Goal: Task Accomplishment & Management: Complete application form

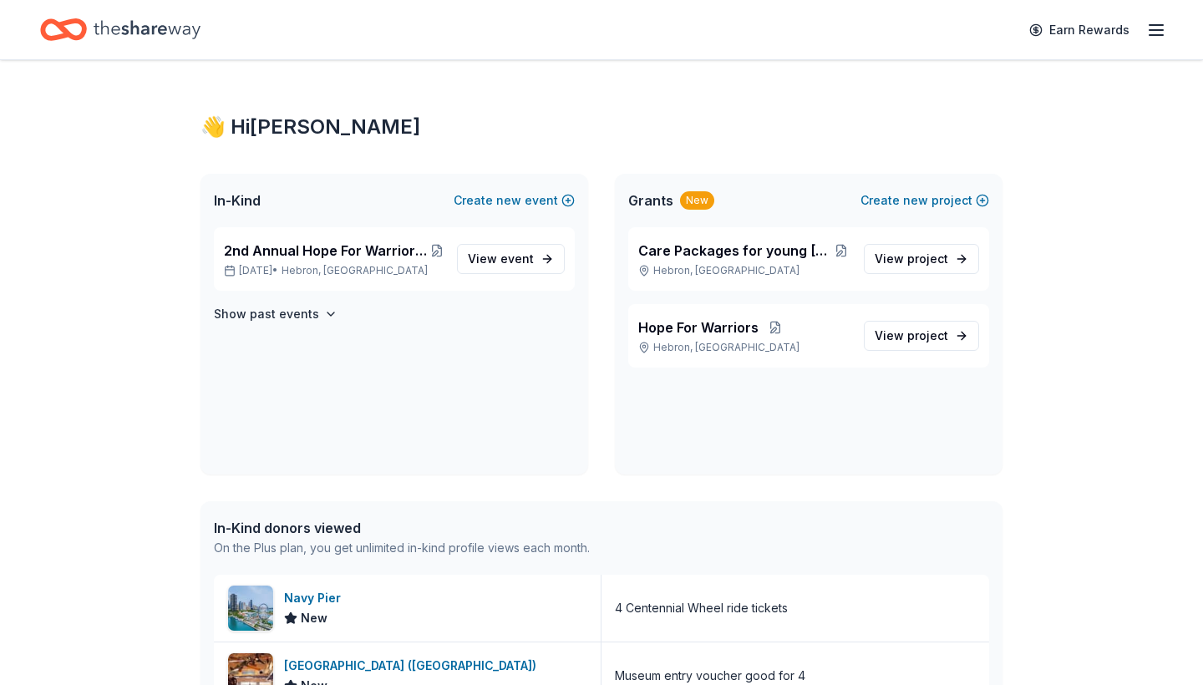
click at [1073, 490] on div "👋 Hi Rebecca In-Kind Create new event 2nd Annual Hope For Warriors Fundraiser t…" at bounding box center [601, 626] width 1203 height 1133
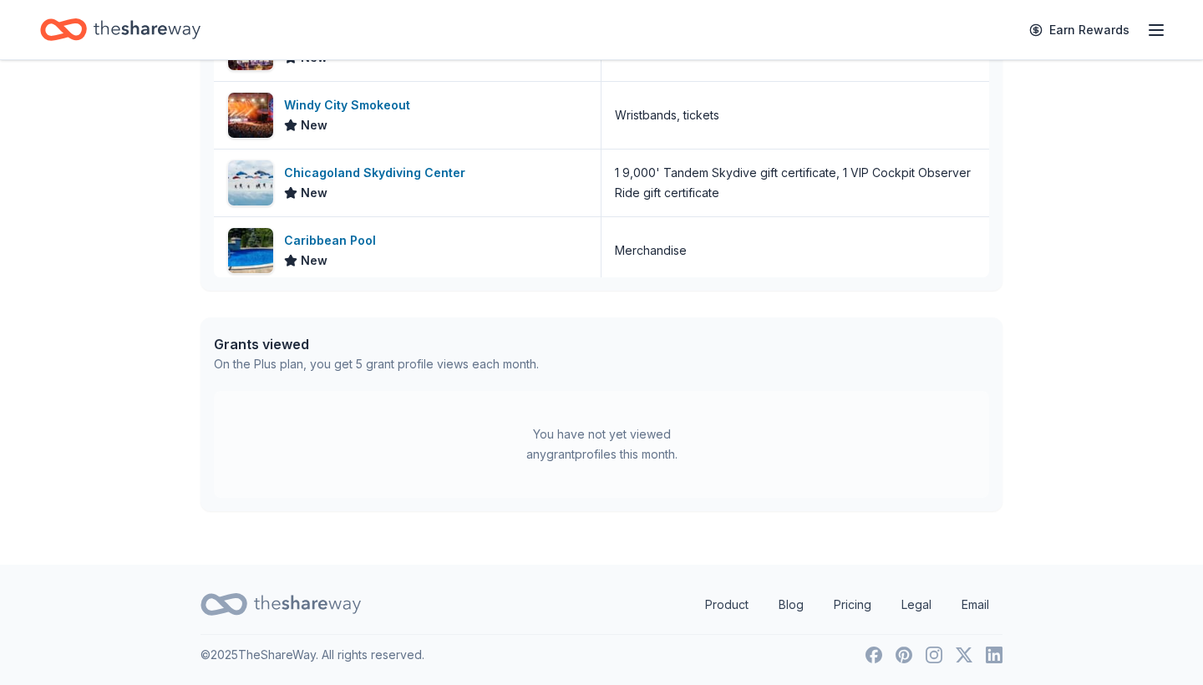
scroll to position [628, 0]
click at [342, 236] on div "Caribbean Pool" at bounding box center [333, 241] width 99 height 20
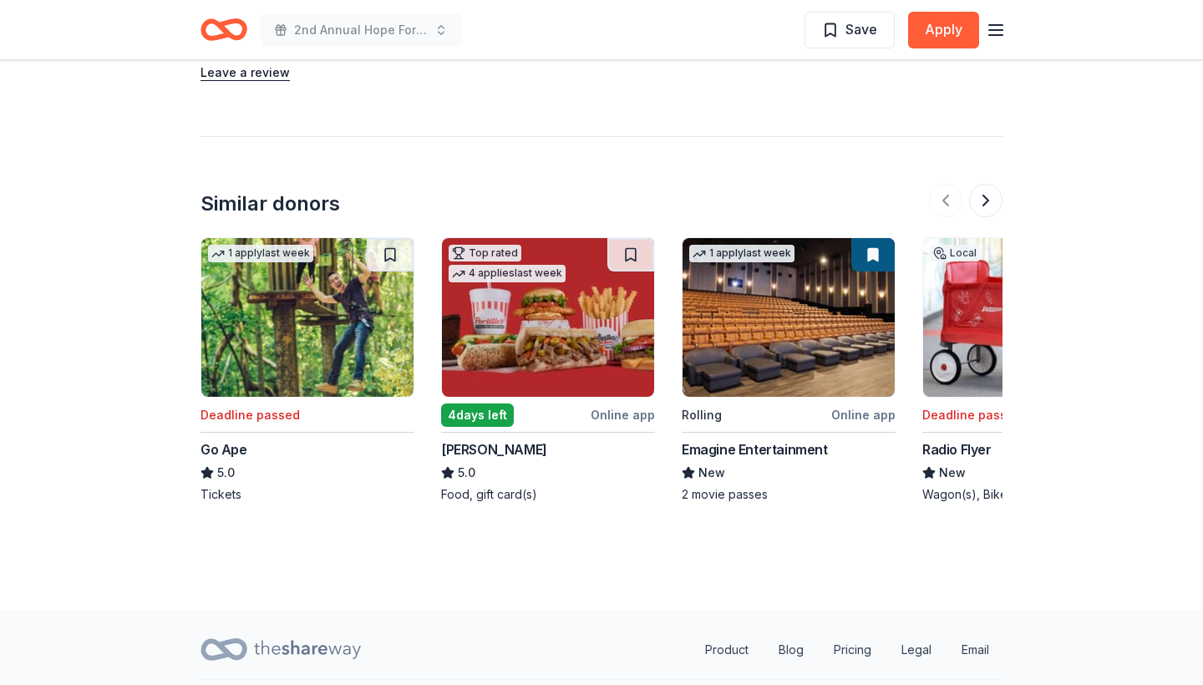
scroll to position [1500, 0]
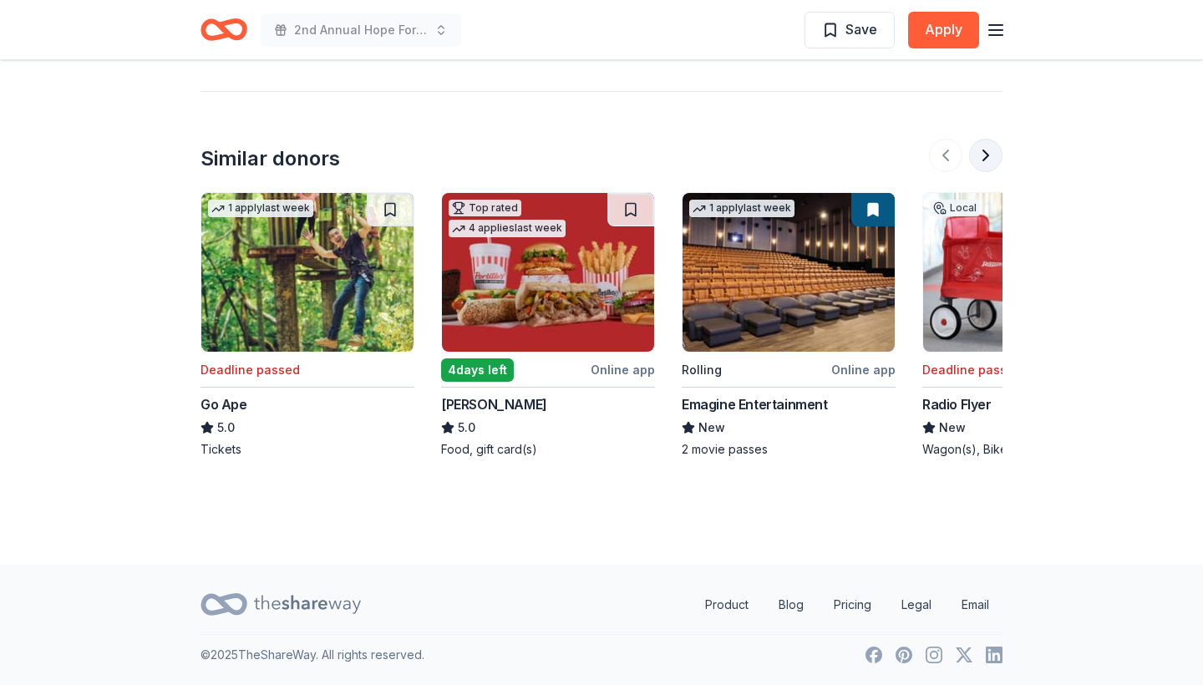
click at [987, 164] on button at bounding box center [985, 155] width 33 height 33
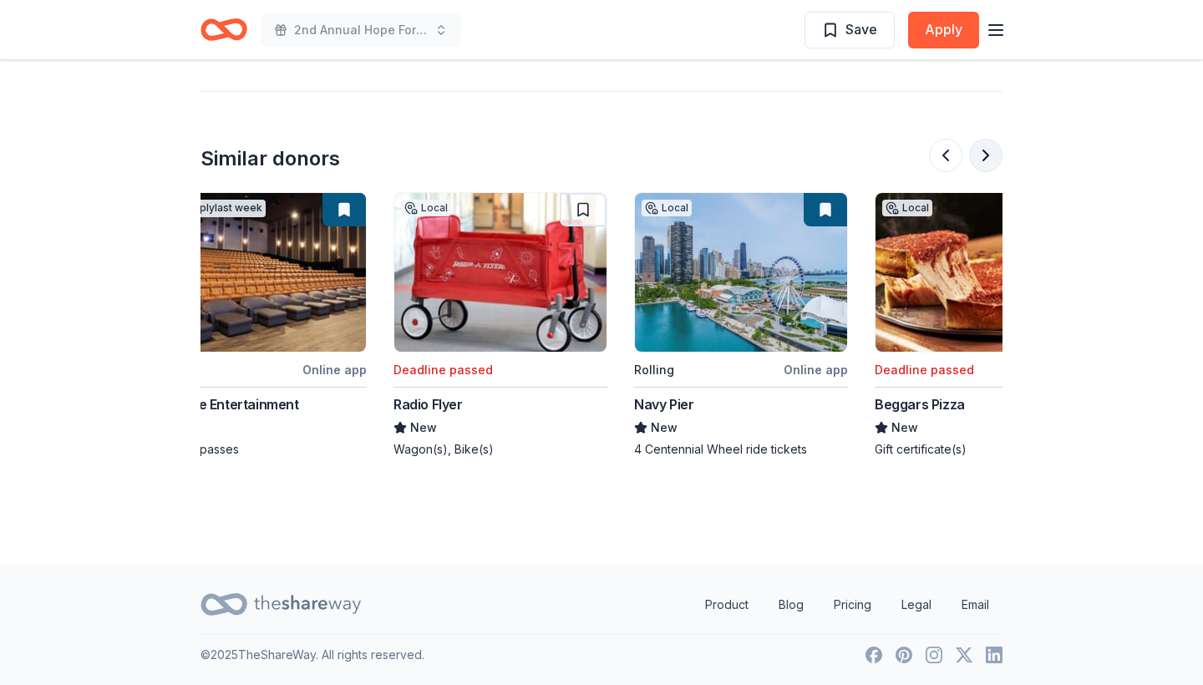
scroll to position [0, 722]
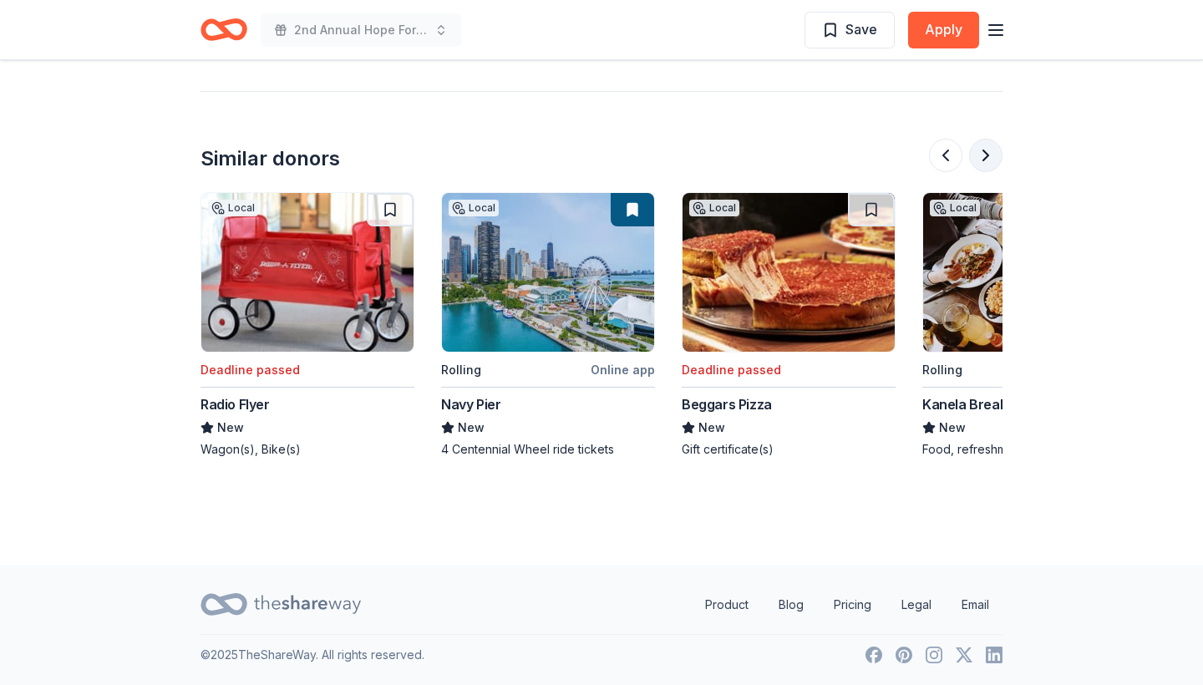
click at [987, 164] on button at bounding box center [985, 155] width 33 height 33
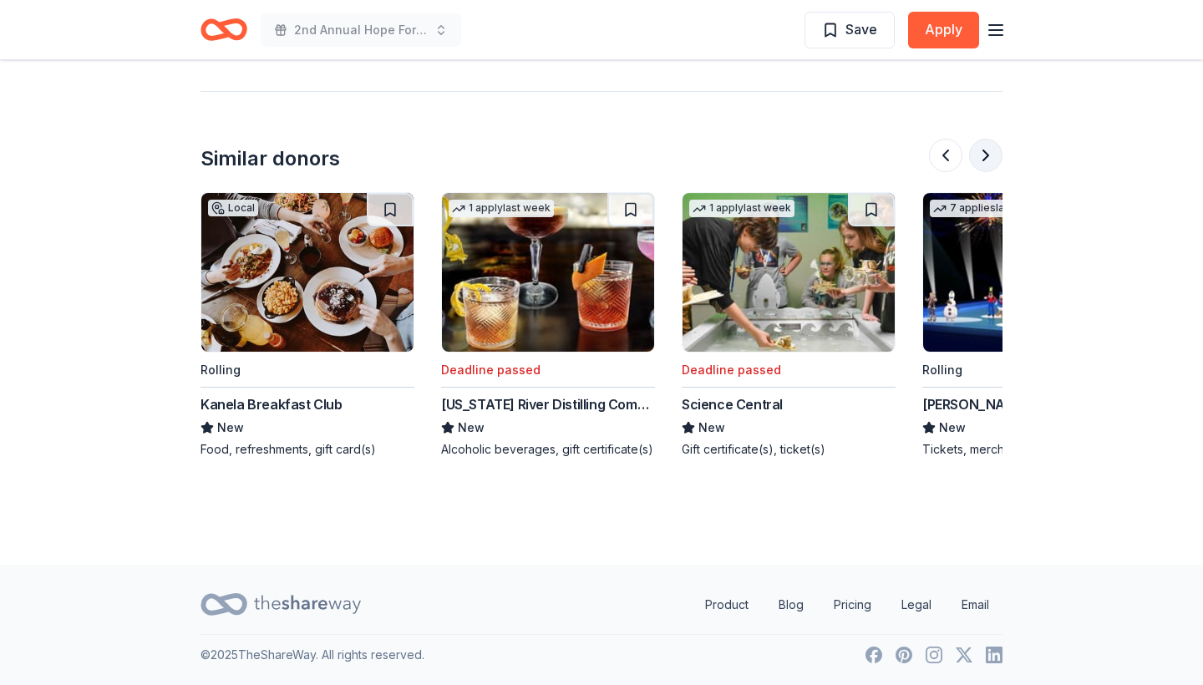
click at [987, 164] on button at bounding box center [985, 155] width 33 height 33
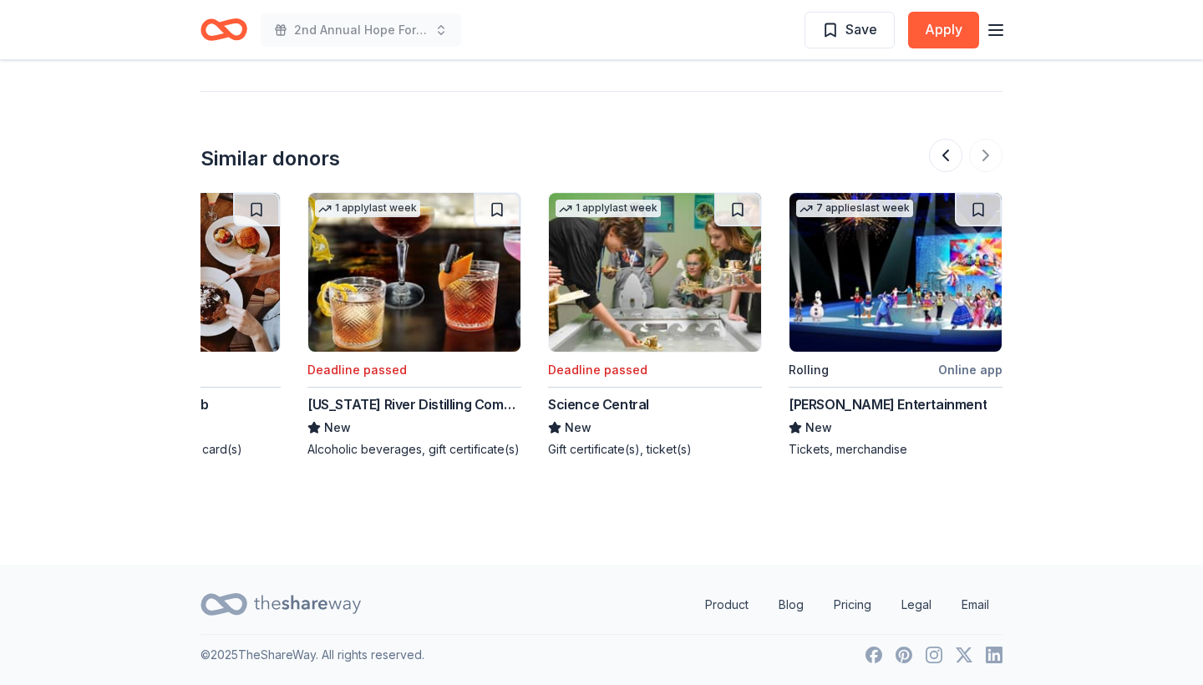
click at [982, 153] on div at bounding box center [966, 155] width 74 height 33
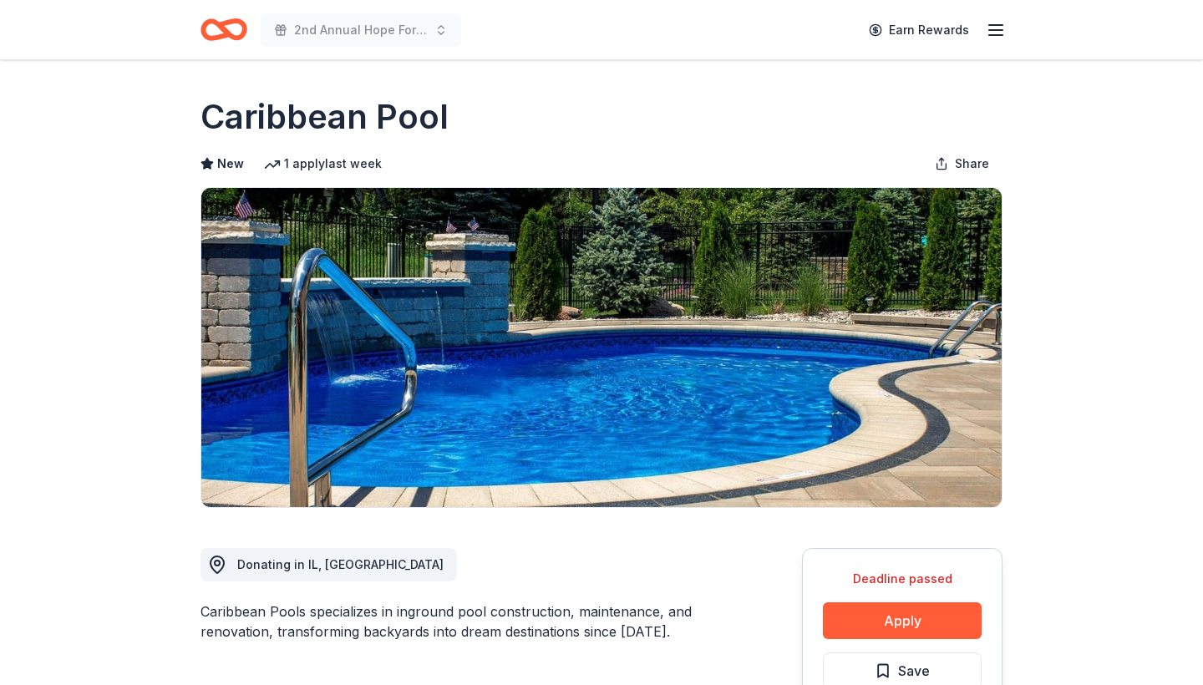
scroll to position [0, 0]
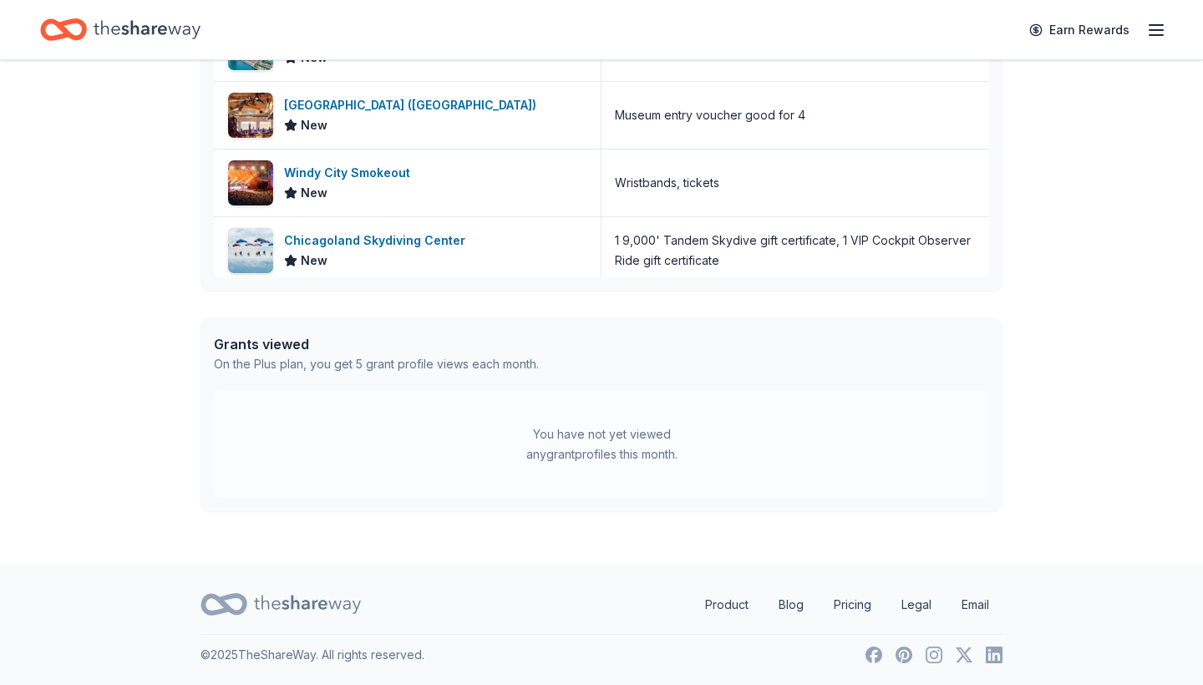
scroll to position [628, 0]
click at [353, 235] on div "Chicagoland Skydiving Center" at bounding box center [378, 241] width 188 height 20
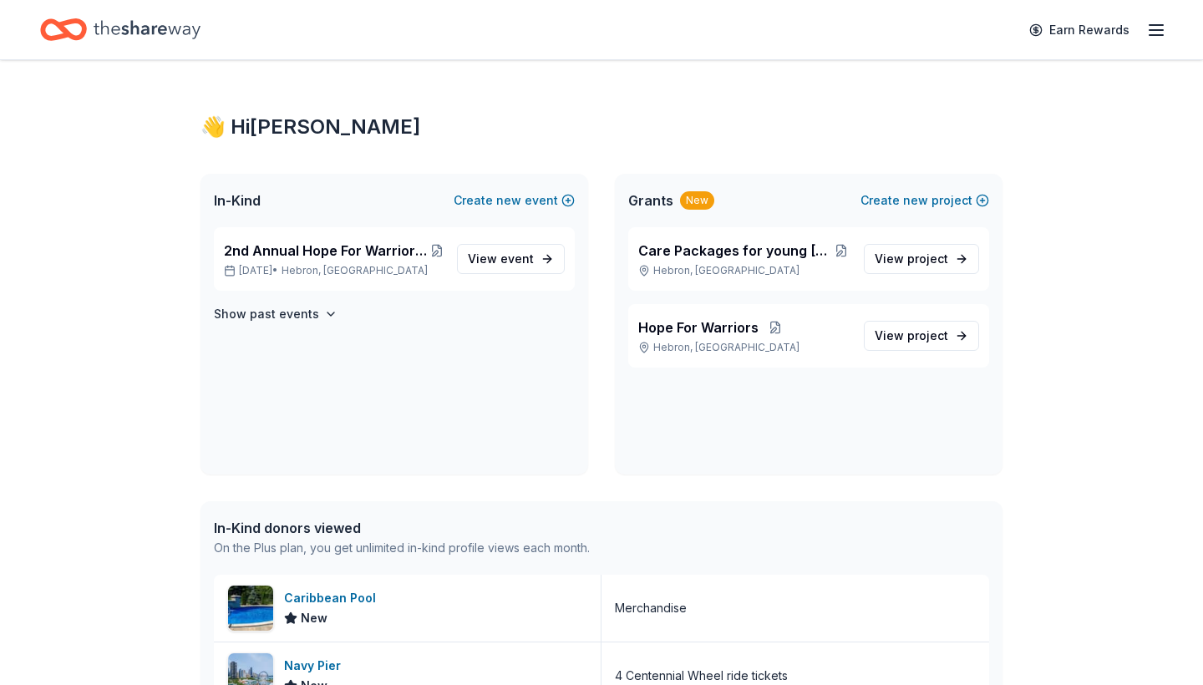
click at [1155, 30] on line "button" at bounding box center [1156, 30] width 13 height 0
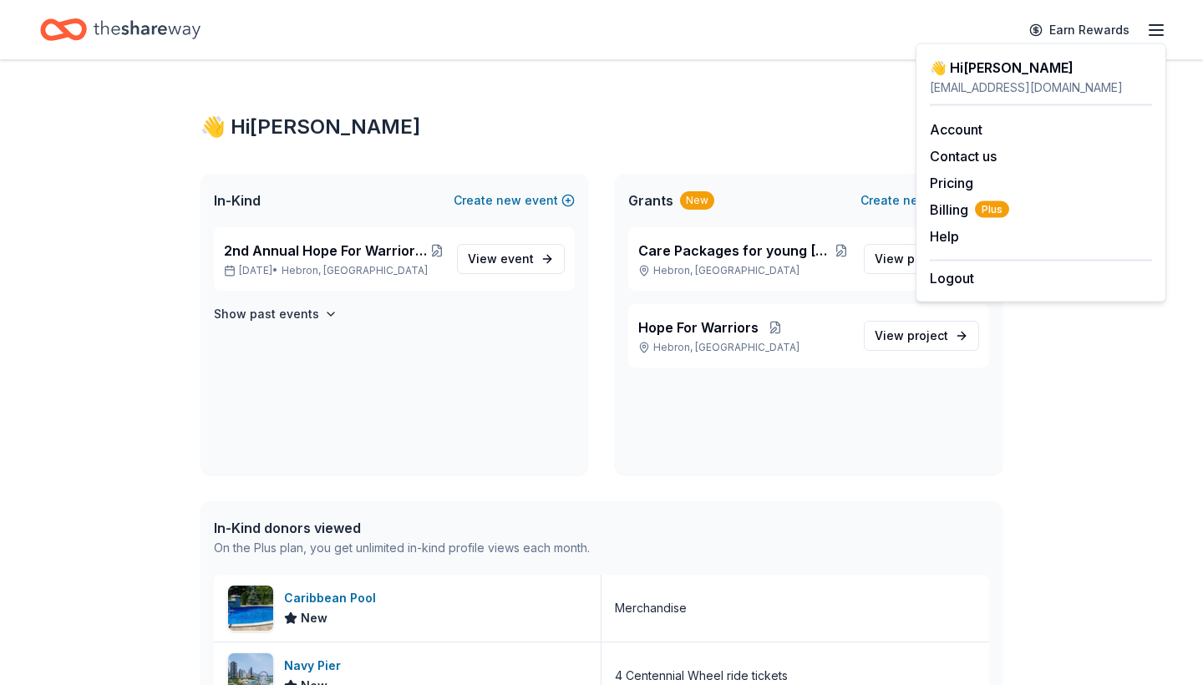
click at [1058, 479] on div "👋 Hi Rebecca In-Kind Create new event 2nd Annual Hope For Warriors Fundraiser t…" at bounding box center [601, 626] width 1203 height 1133
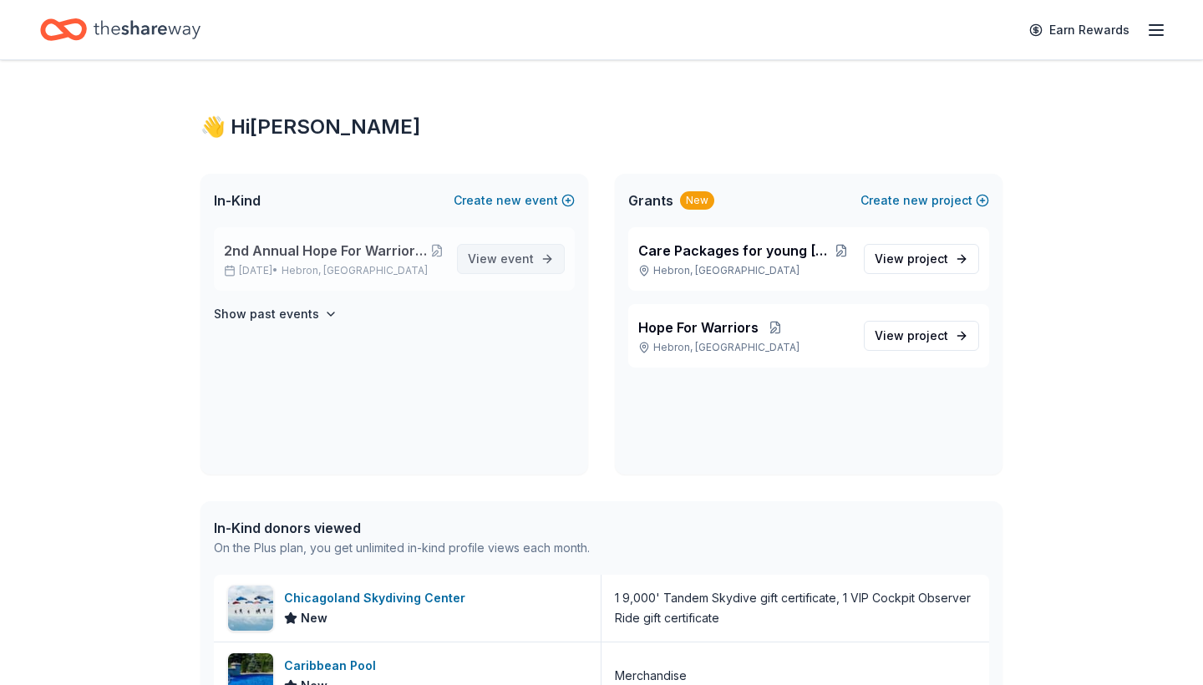
click at [498, 265] on span "View event" at bounding box center [501, 259] width 66 height 20
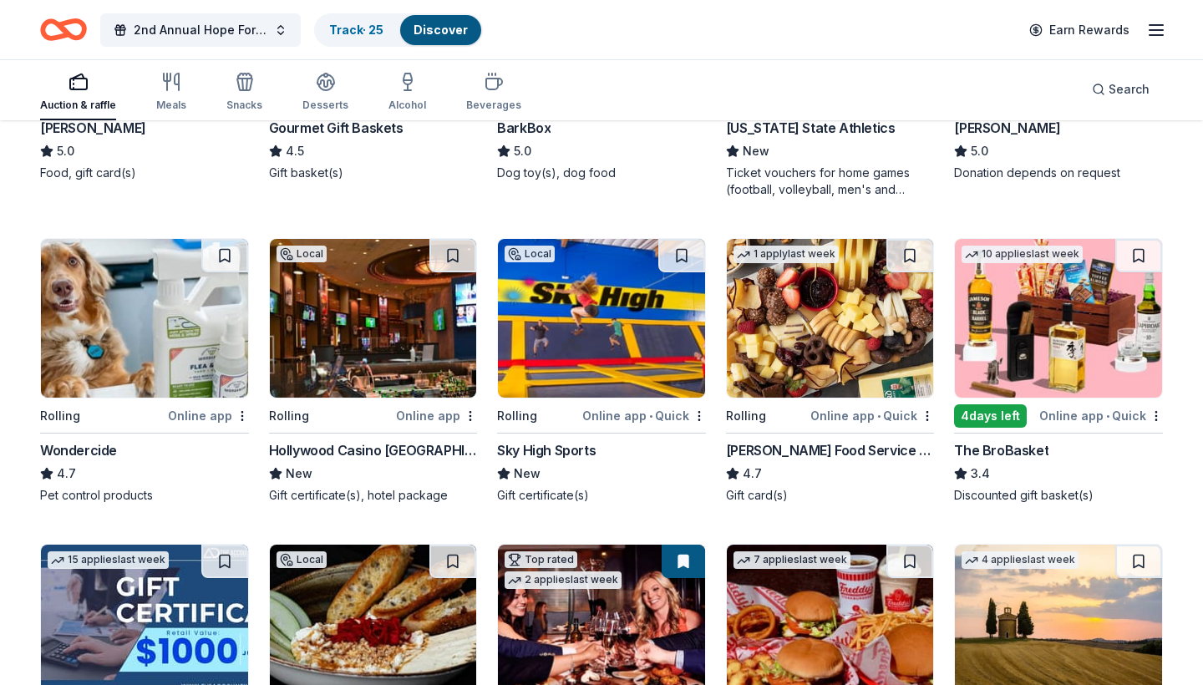
scroll to position [738, 0]
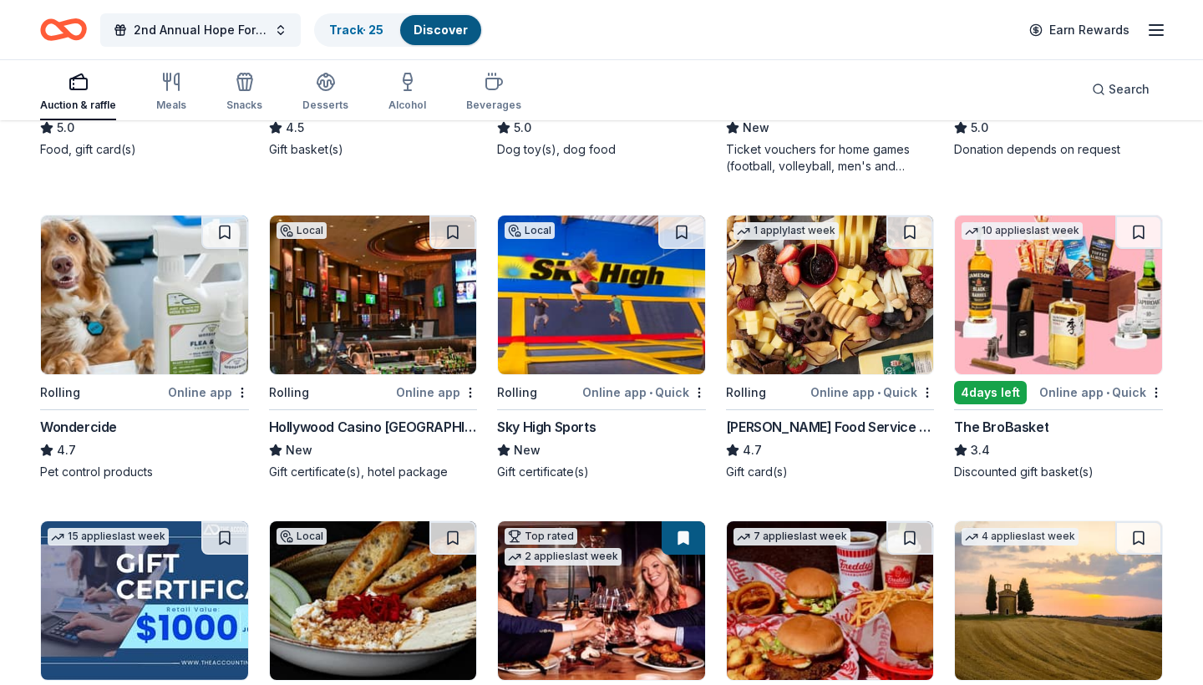
click at [408, 307] on img at bounding box center [373, 295] width 207 height 159
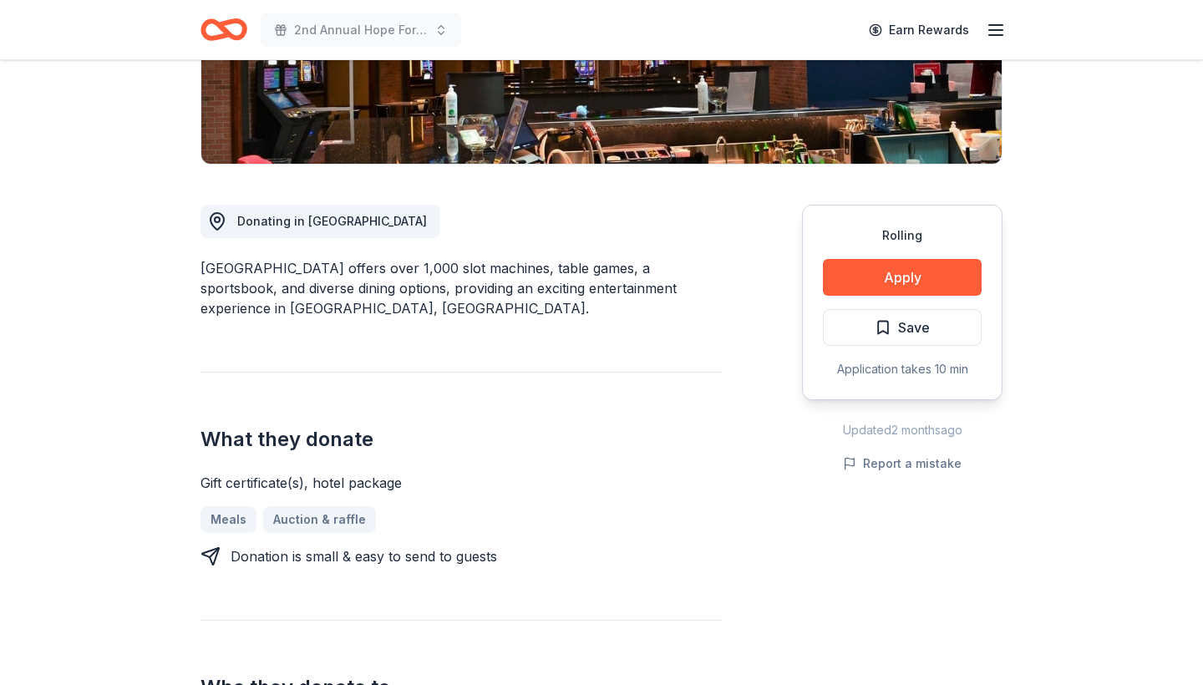
scroll to position [341, 0]
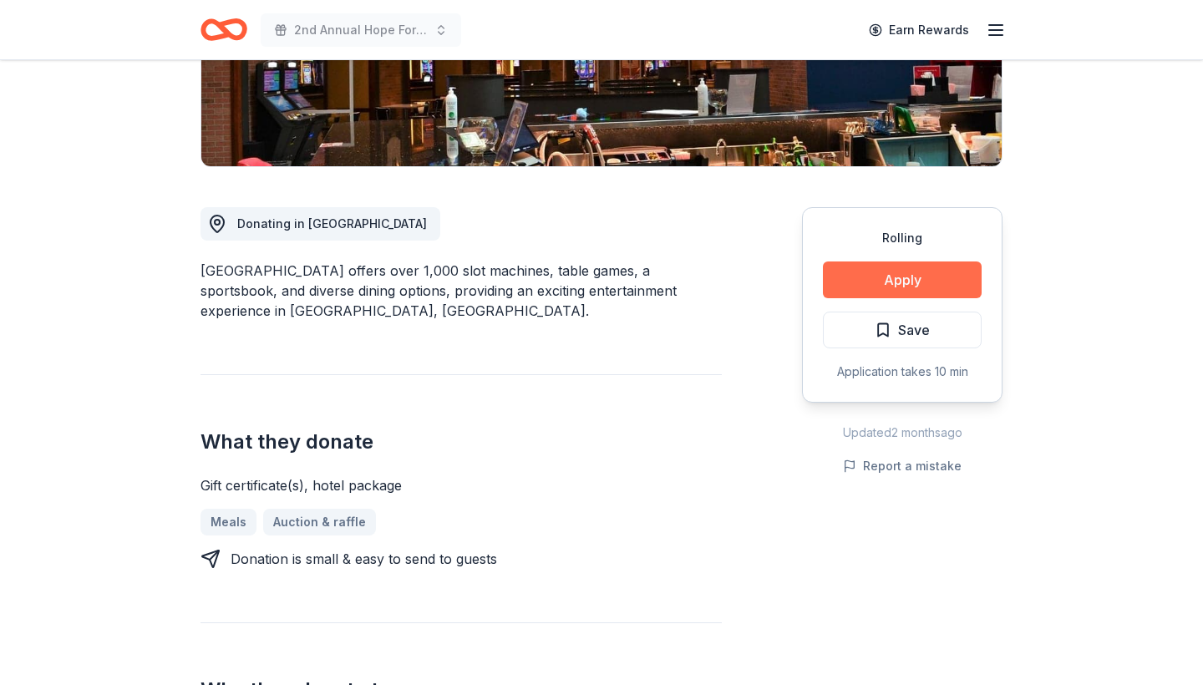
click at [892, 280] on button "Apply" at bounding box center [902, 279] width 159 height 37
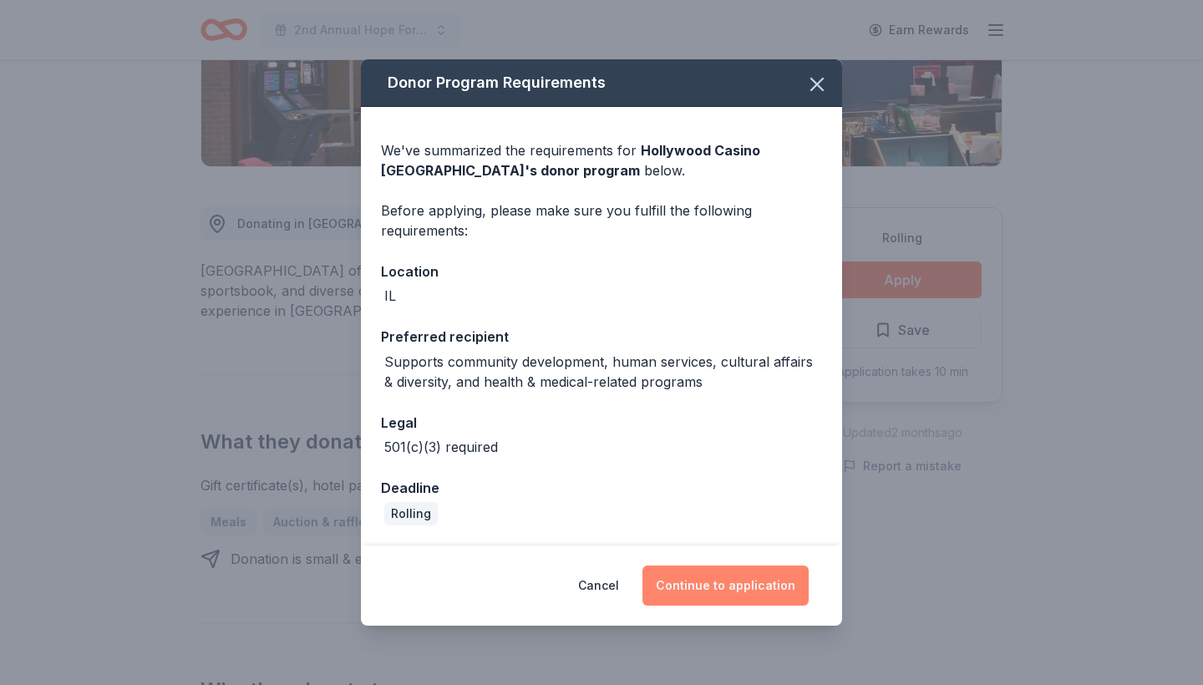
click at [724, 584] on button "Continue to application" at bounding box center [725, 586] width 166 height 40
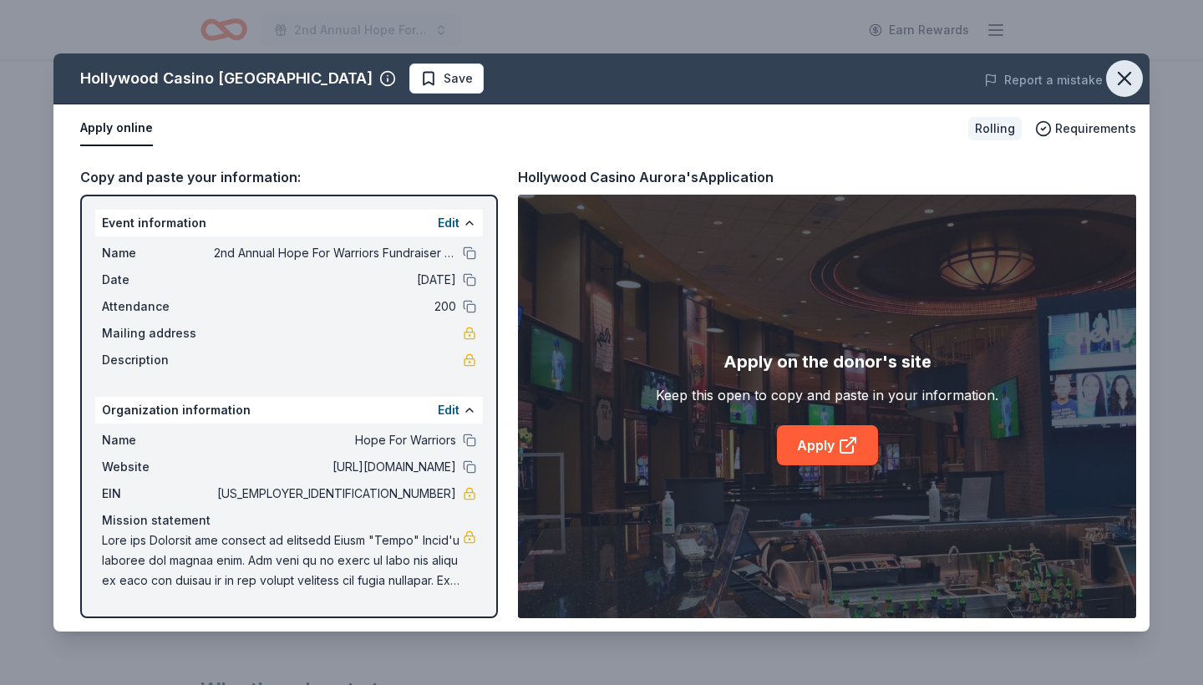
click at [1122, 93] on button "button" at bounding box center [1124, 78] width 37 height 37
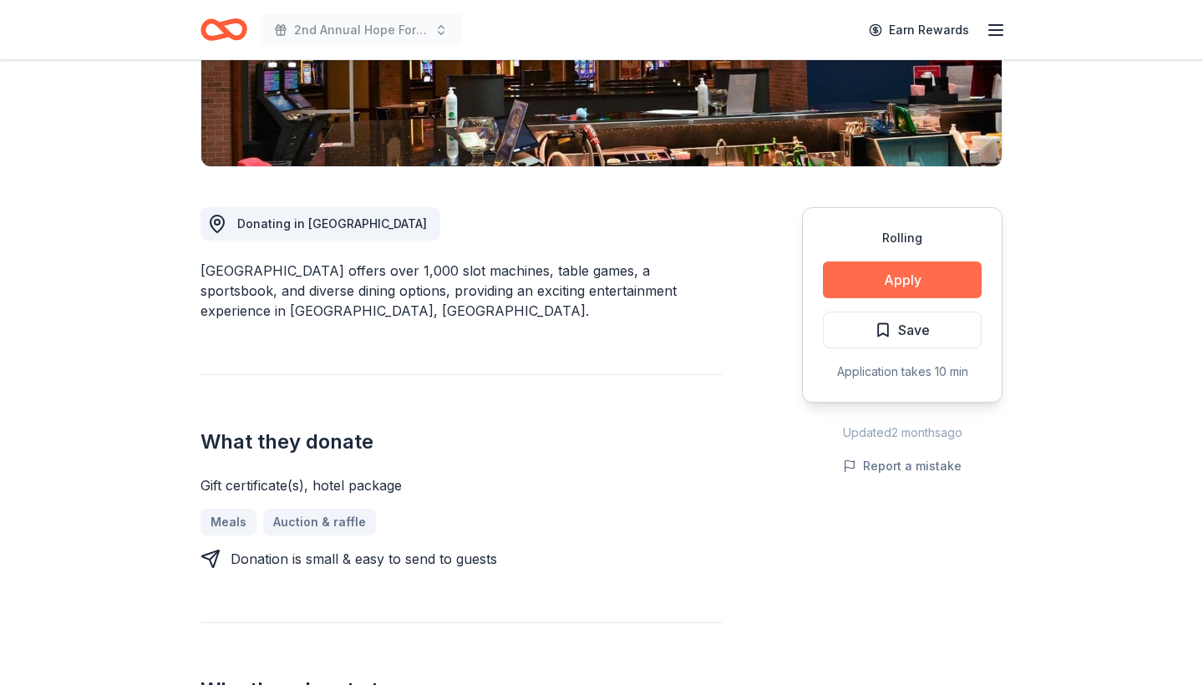
click at [931, 289] on button "Apply" at bounding box center [902, 279] width 159 height 37
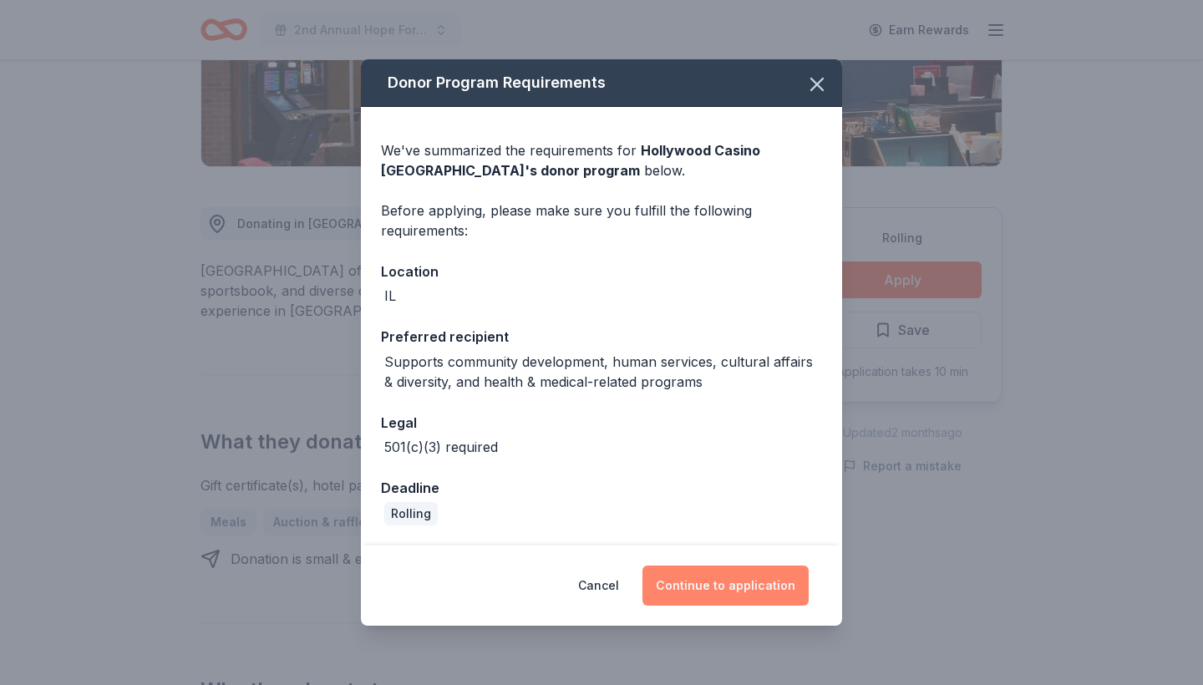
click at [742, 586] on button "Continue to application" at bounding box center [725, 586] width 166 height 40
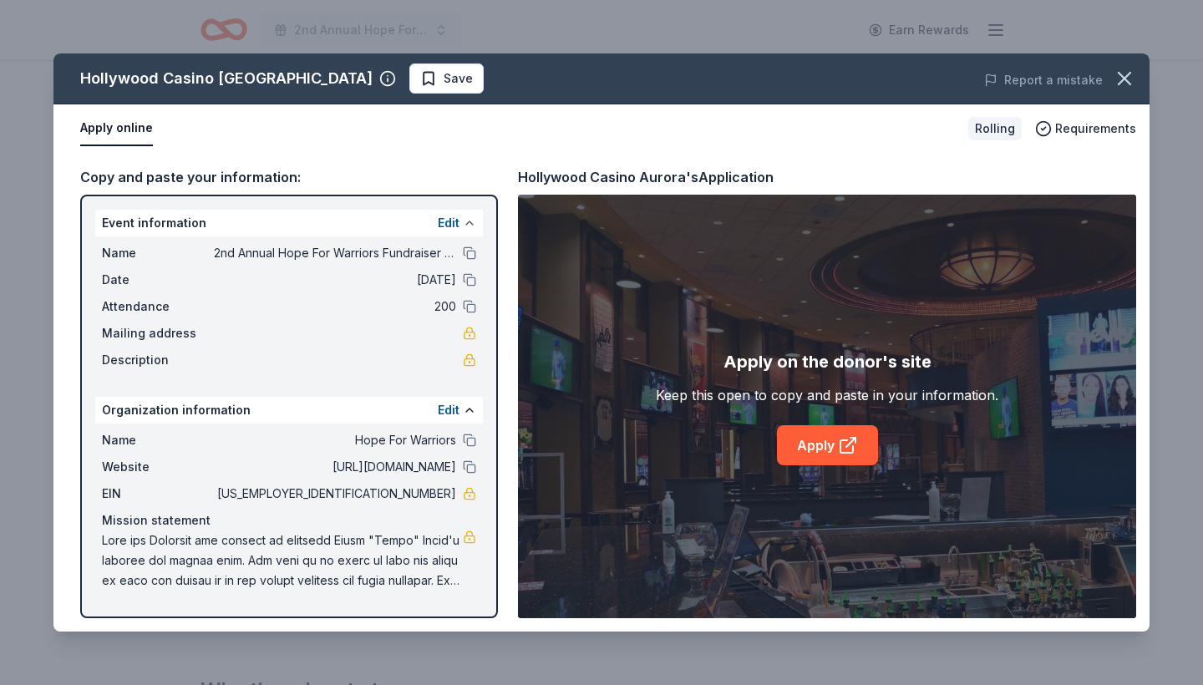
click at [467, 224] on button at bounding box center [469, 222] width 13 height 13
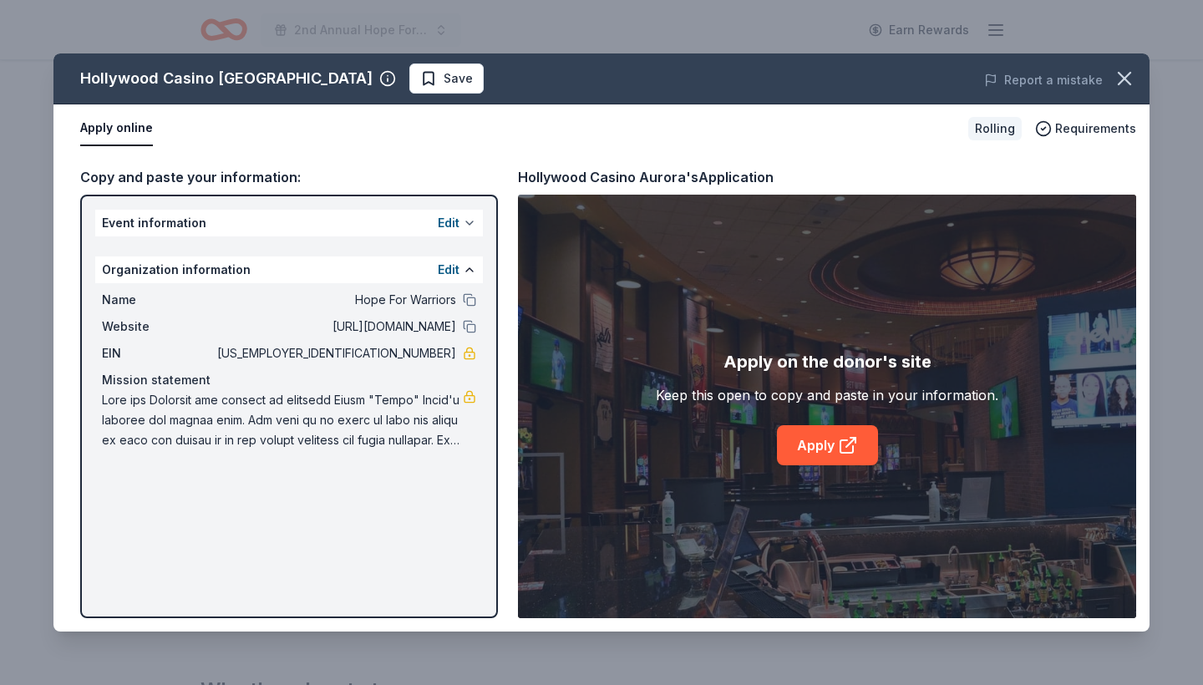
click at [467, 225] on button at bounding box center [469, 222] width 13 height 13
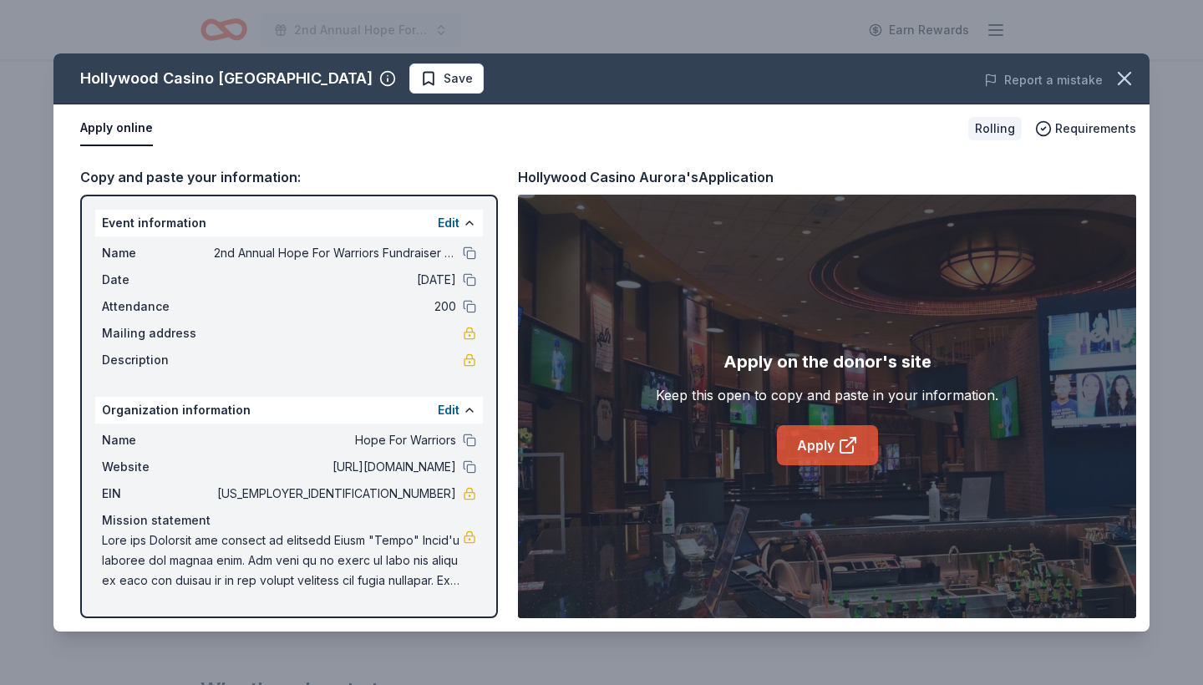
click at [836, 449] on link "Apply" at bounding box center [827, 445] width 101 height 40
click at [468, 440] on button at bounding box center [469, 440] width 13 height 13
click at [225, 554] on span at bounding box center [282, 560] width 361 height 60
drag, startPoint x: 388, startPoint y: 497, endPoint x: 446, endPoint y: 495, distance: 58.5
click at [446, 495] on span "93-4157467" at bounding box center [335, 494] width 242 height 20
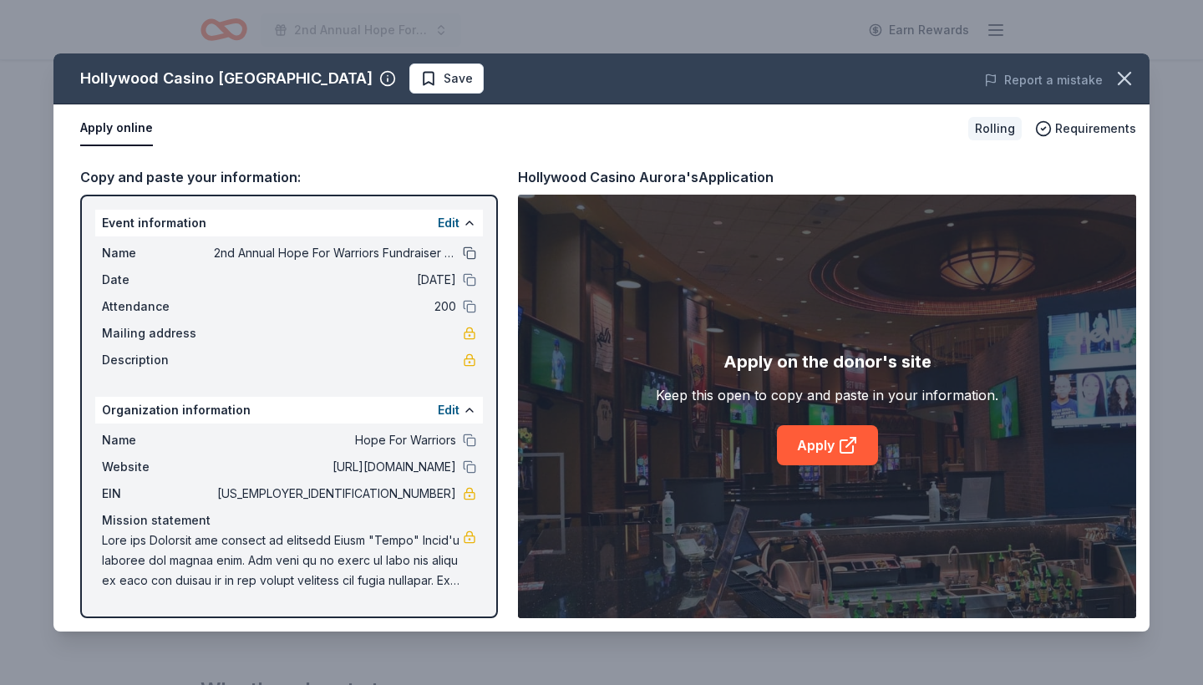
click at [469, 257] on button at bounding box center [469, 252] width 13 height 13
click at [1120, 77] on icon "button" at bounding box center [1124, 78] width 23 height 23
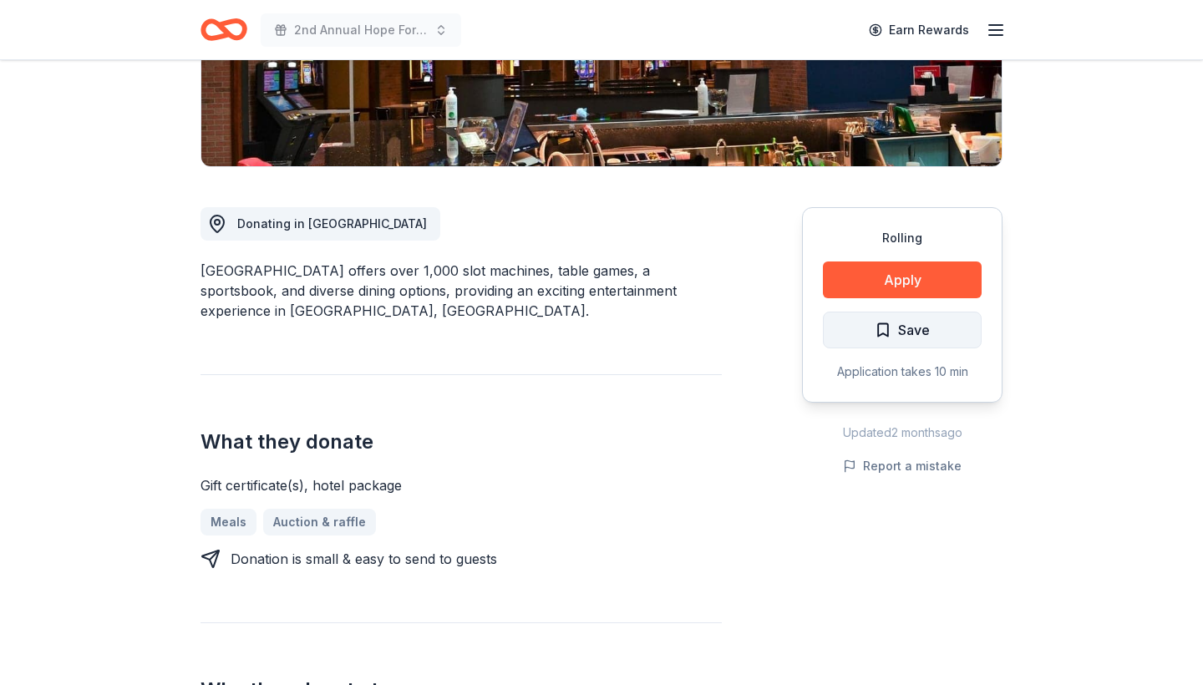
scroll to position [0, 0]
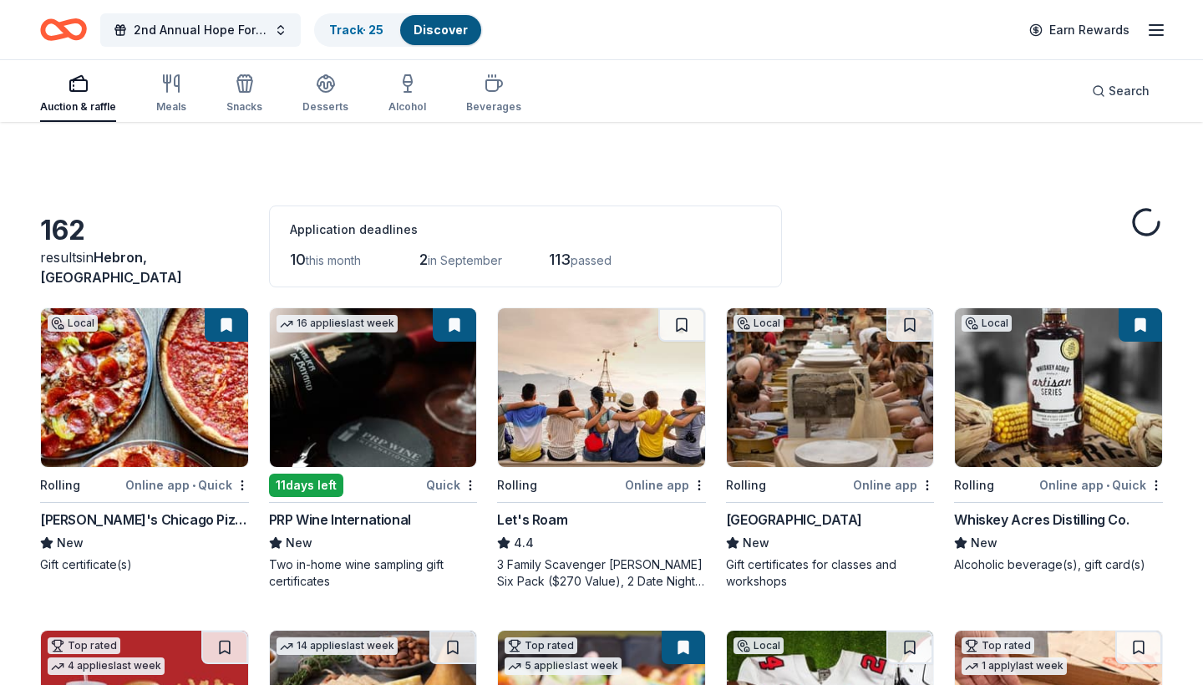
scroll to position [873, 0]
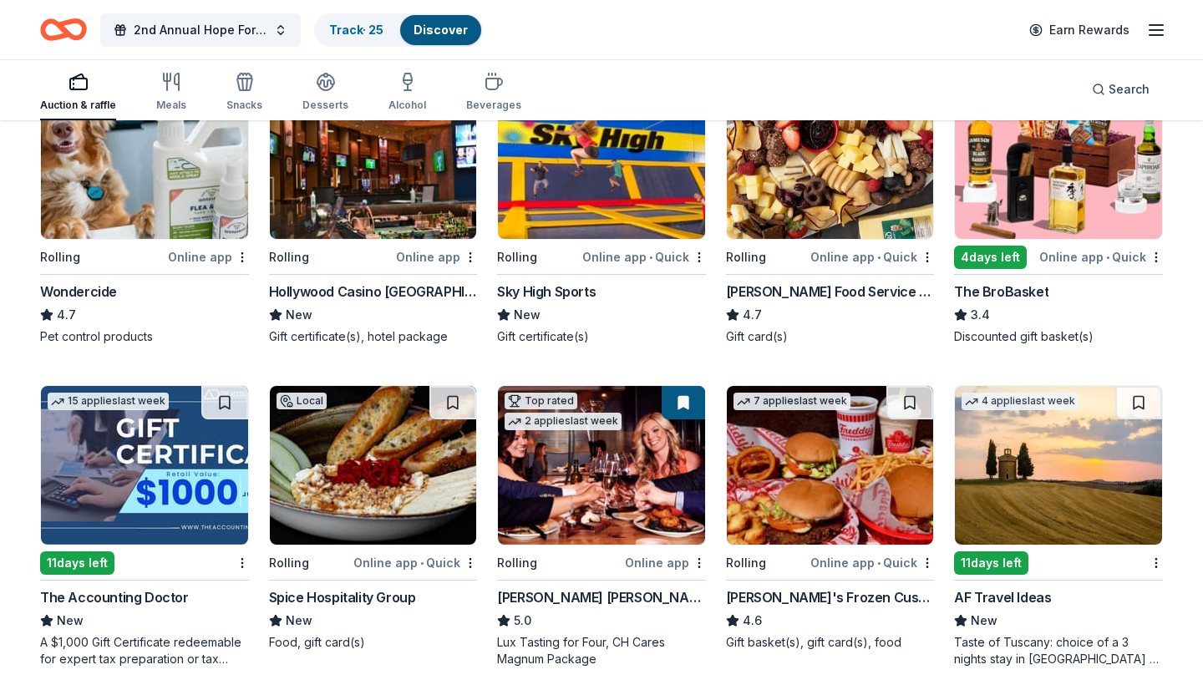
click at [1068, 188] on img at bounding box center [1058, 159] width 207 height 159
click at [1193, 213] on div "162 results in [GEOGRAPHIC_DATA], [GEOGRAPHIC_DATA] Application deadlines 10 th…" at bounding box center [601, 347] width 1203 height 2197
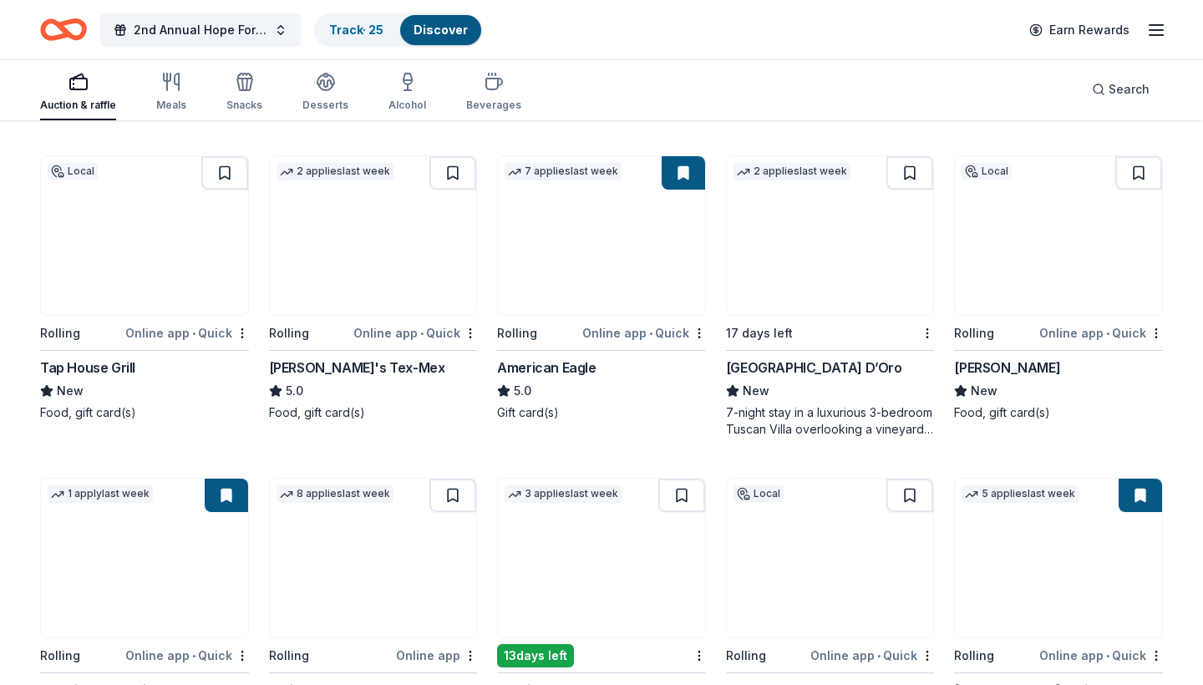
scroll to position [1432, 0]
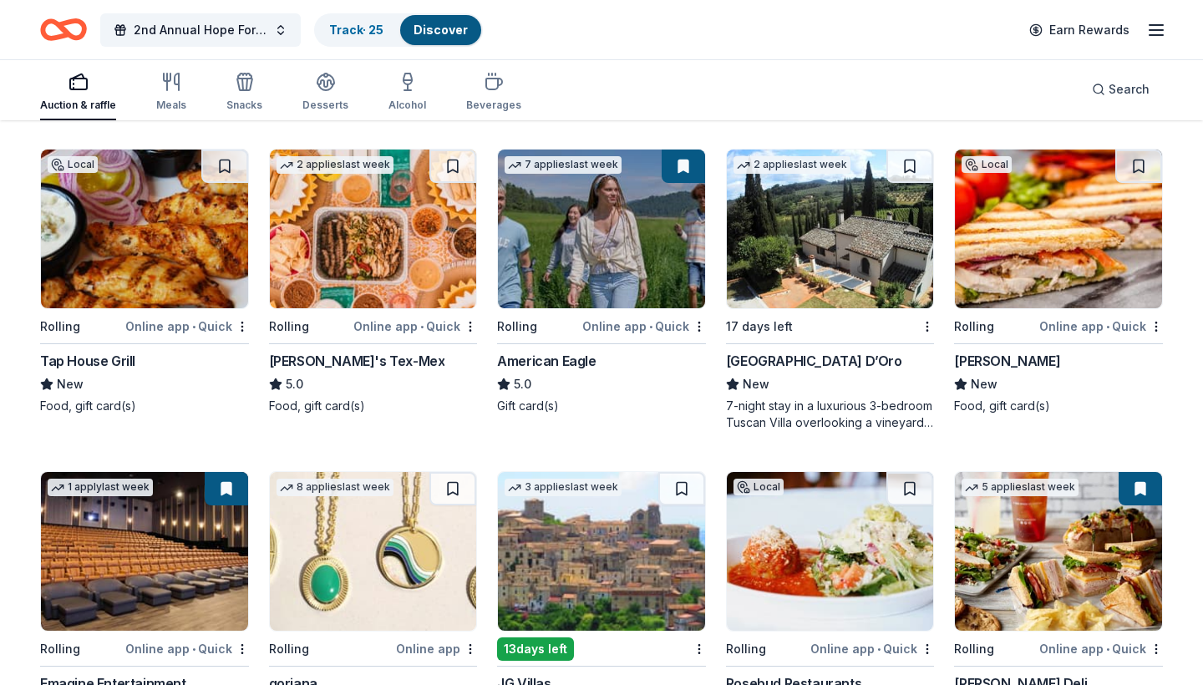
click at [1045, 243] on img at bounding box center [1058, 229] width 207 height 159
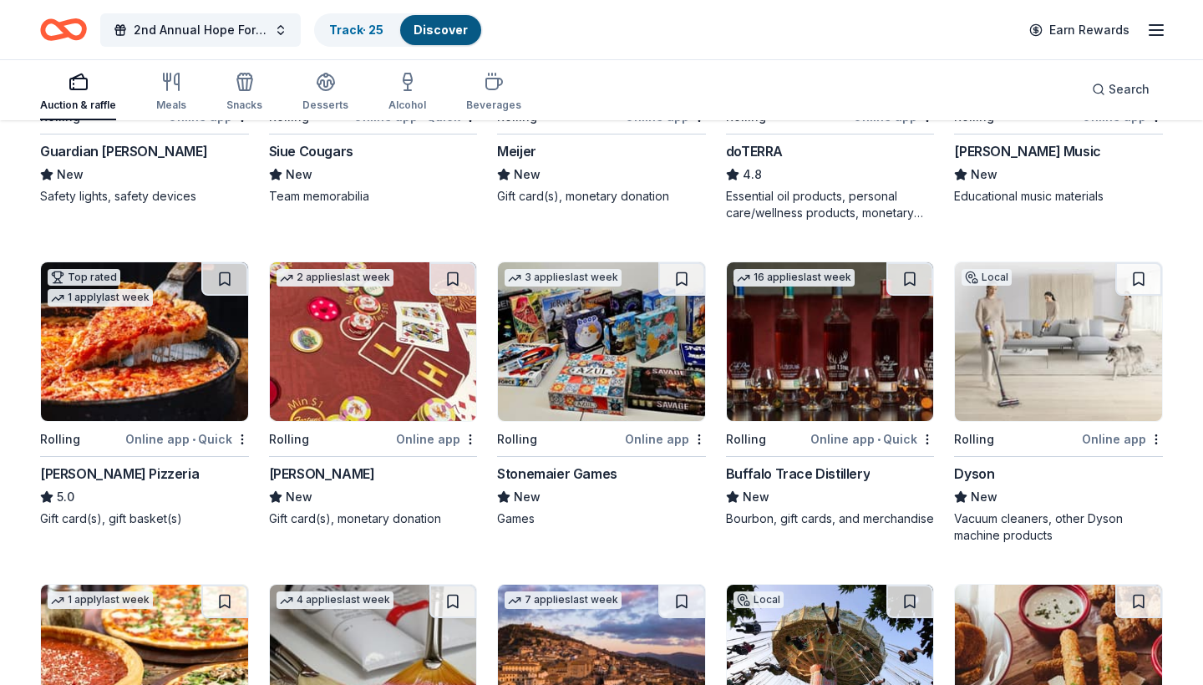
scroll to position [2622, 0]
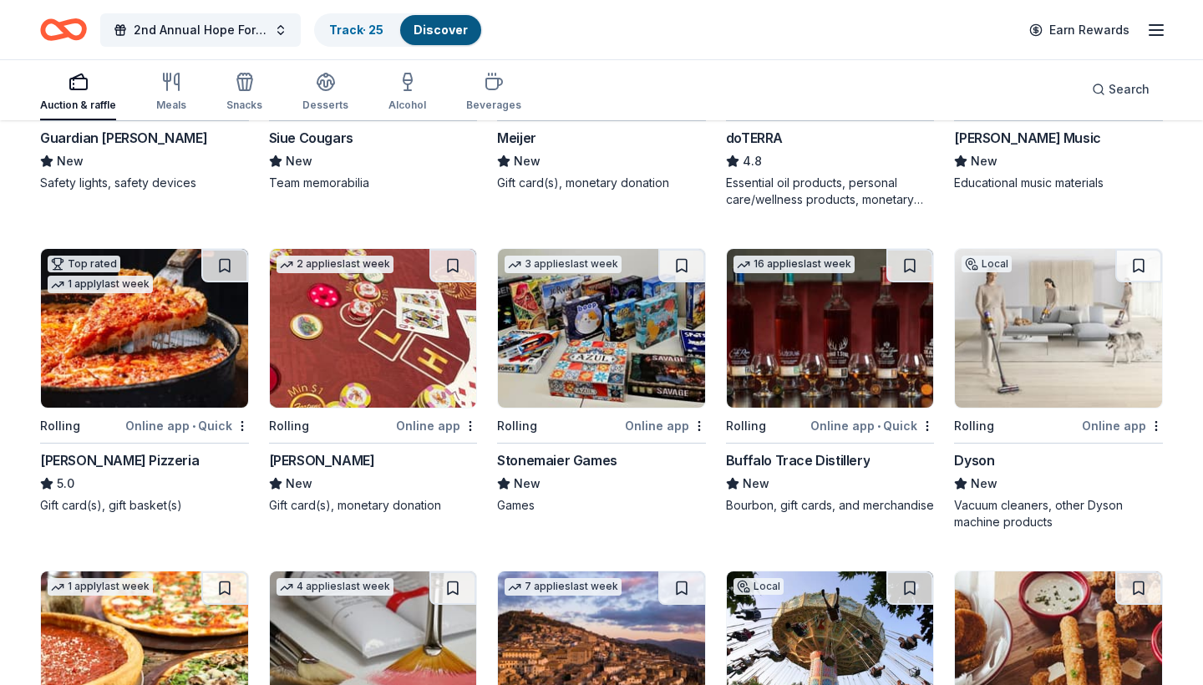
click at [134, 354] on img at bounding box center [144, 328] width 207 height 159
click at [226, 269] on button at bounding box center [224, 265] width 47 height 33
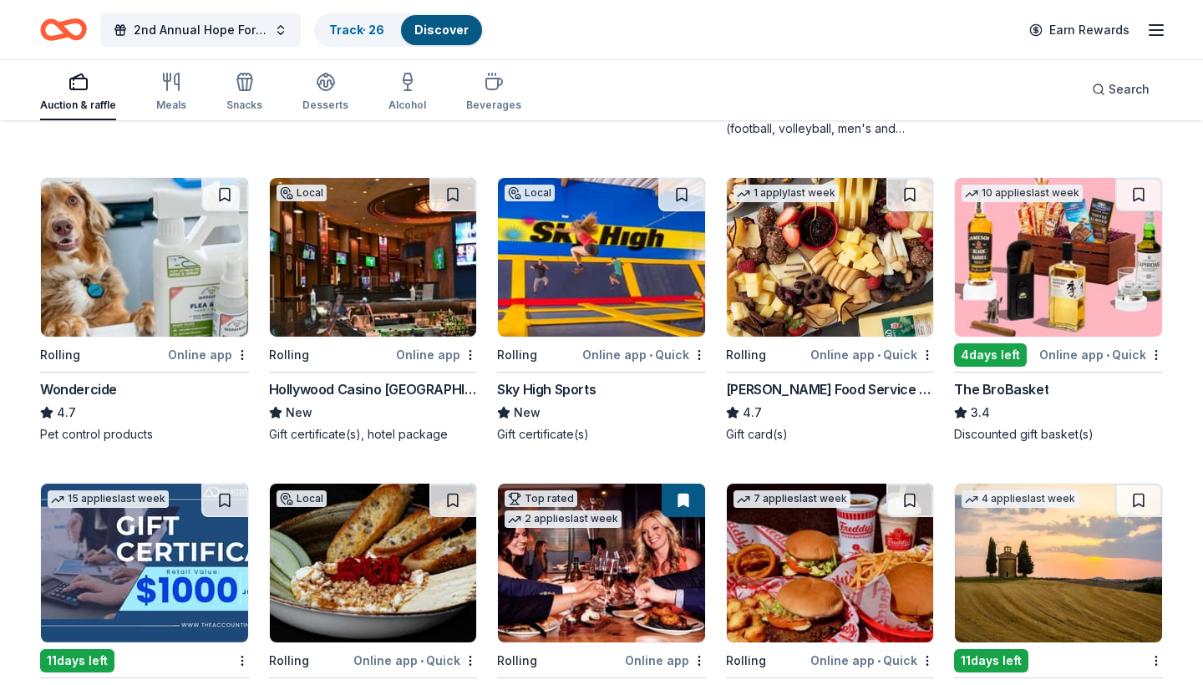
scroll to position [770, 0]
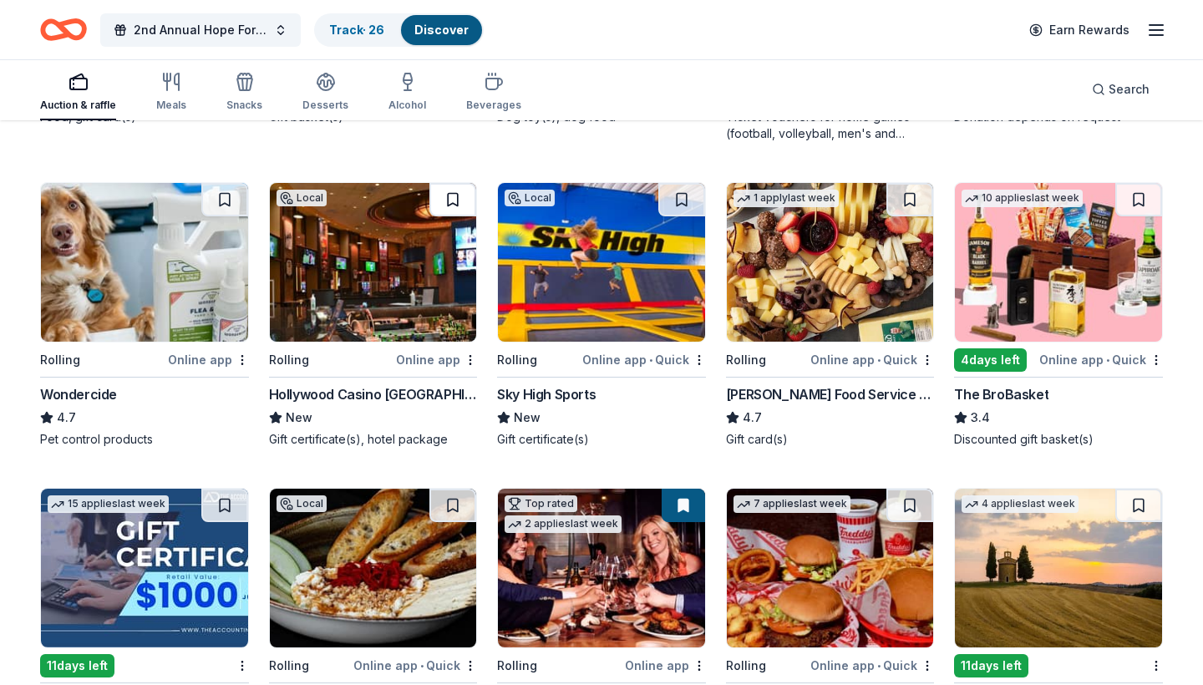
click at [461, 200] on button at bounding box center [452, 199] width 47 height 33
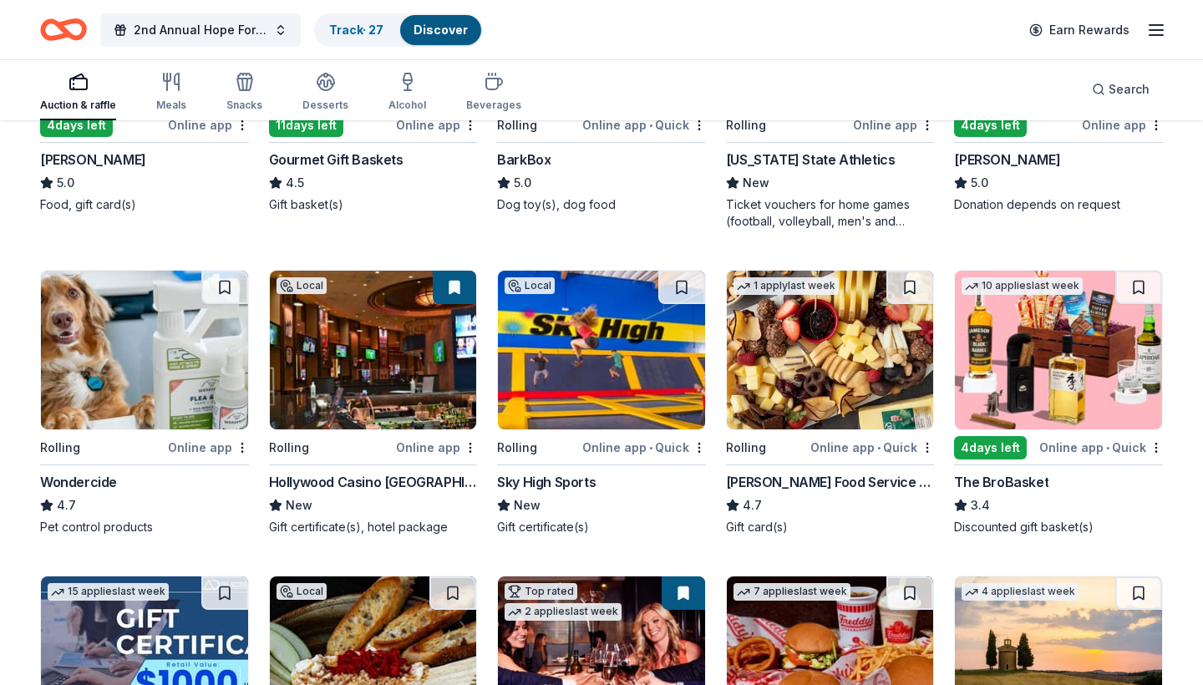
scroll to position [687, 0]
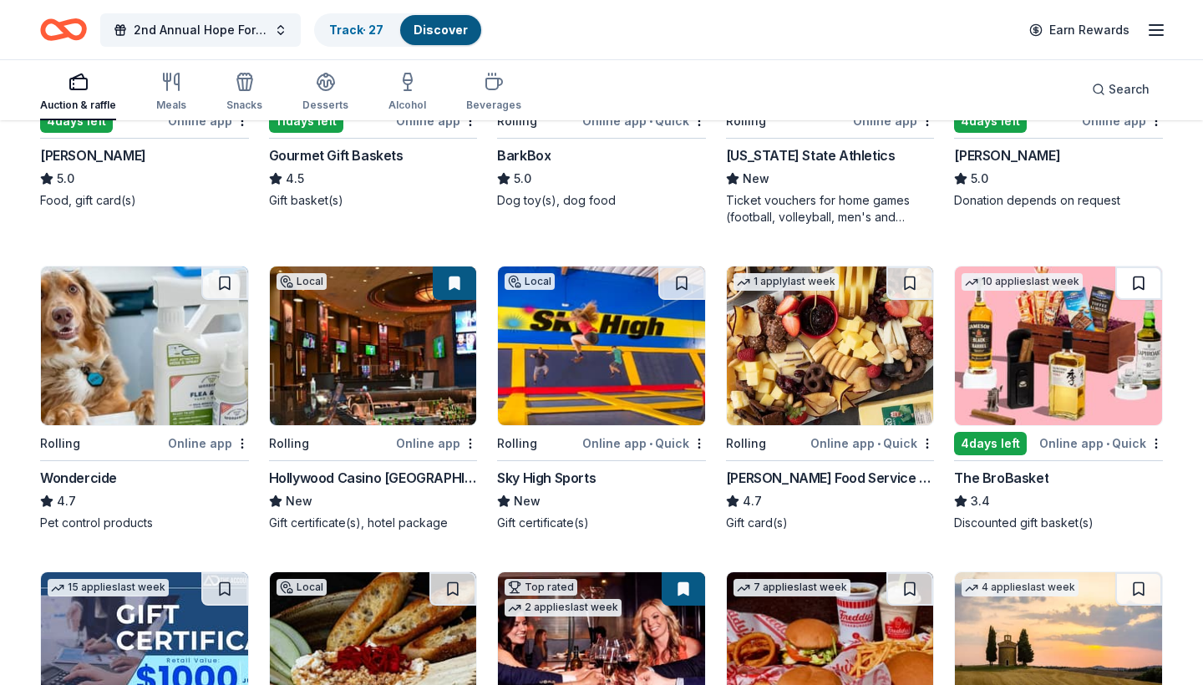
click at [1141, 296] on button at bounding box center [1138, 282] width 47 height 33
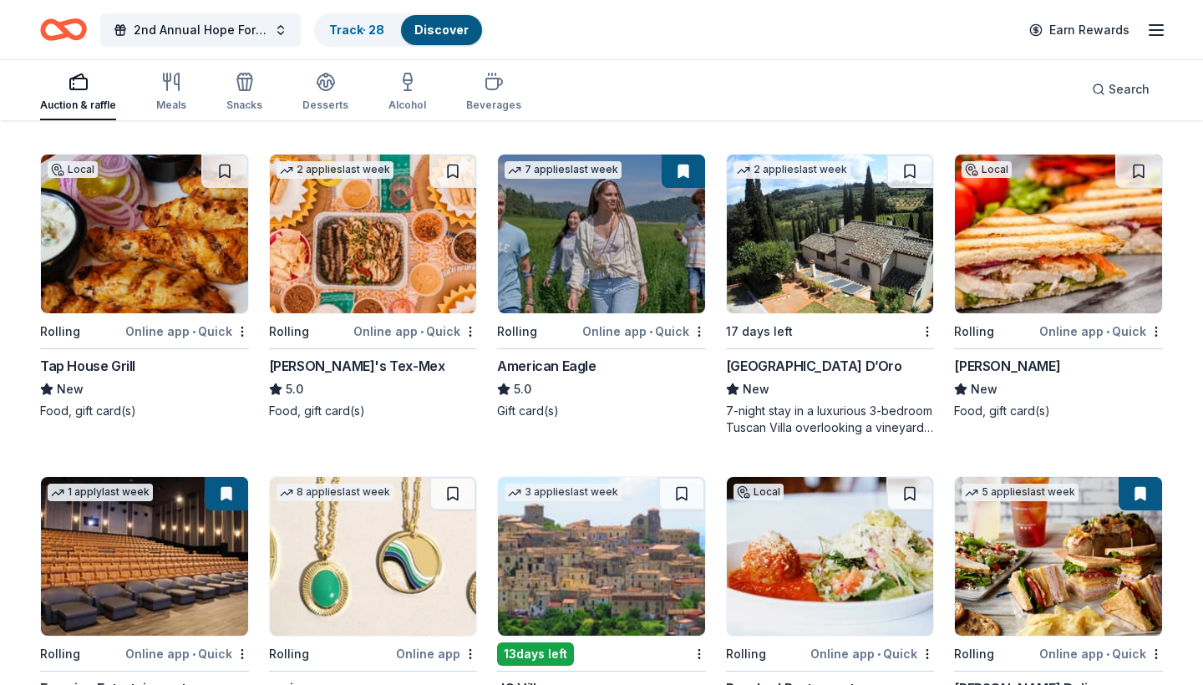
scroll to position [1423, 0]
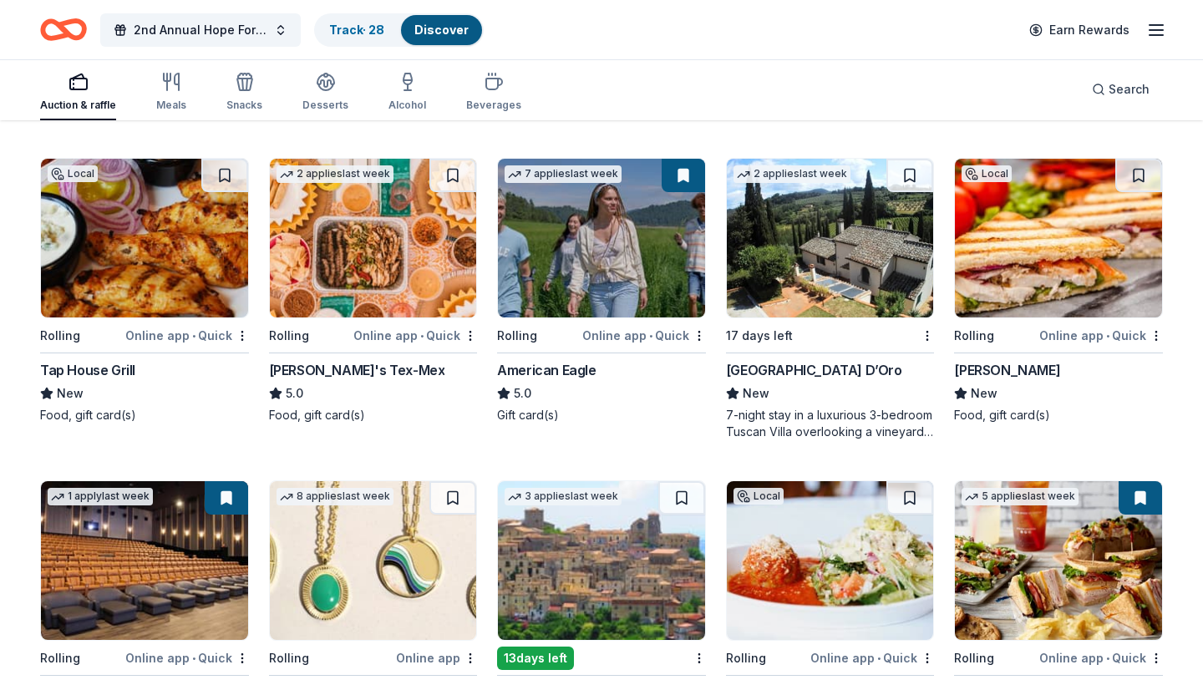
click at [605, 241] on img at bounding box center [601, 238] width 207 height 159
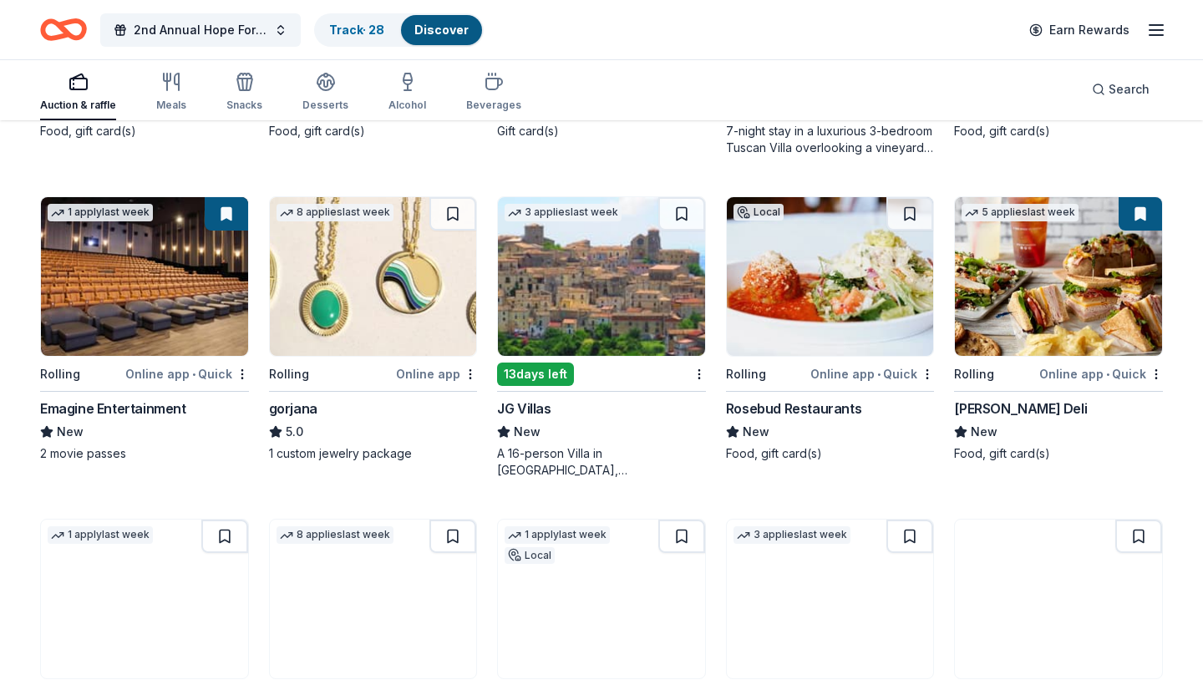
scroll to position [1708, 0]
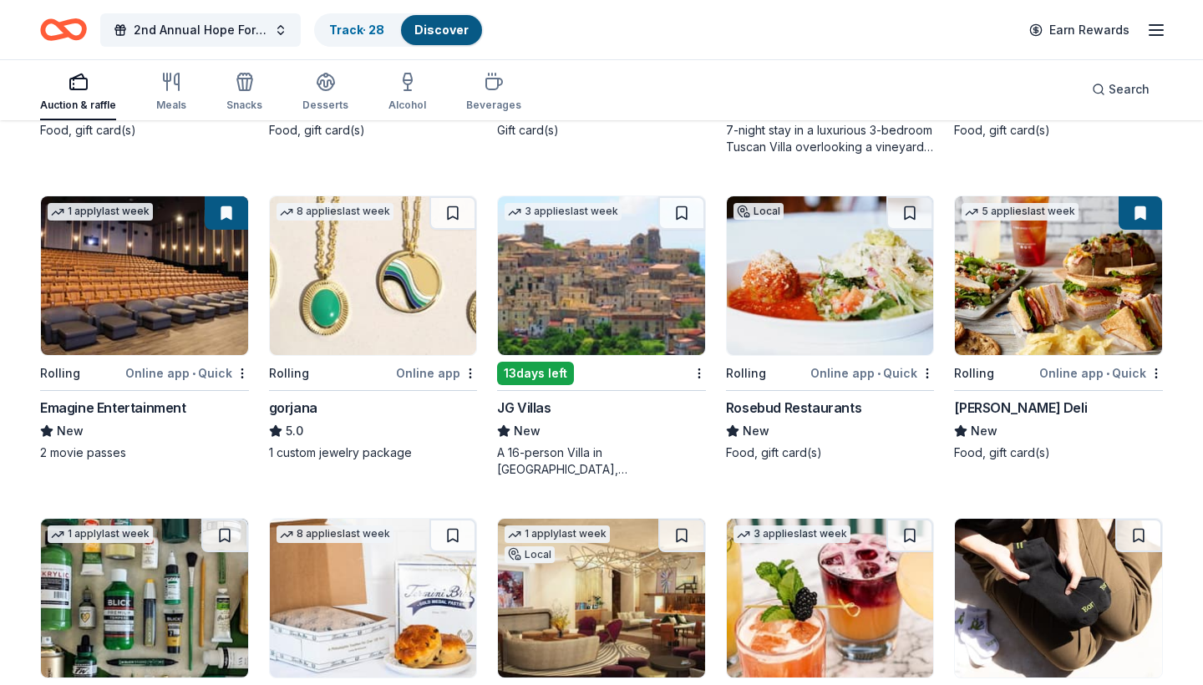
click at [805, 263] on img at bounding box center [830, 275] width 207 height 159
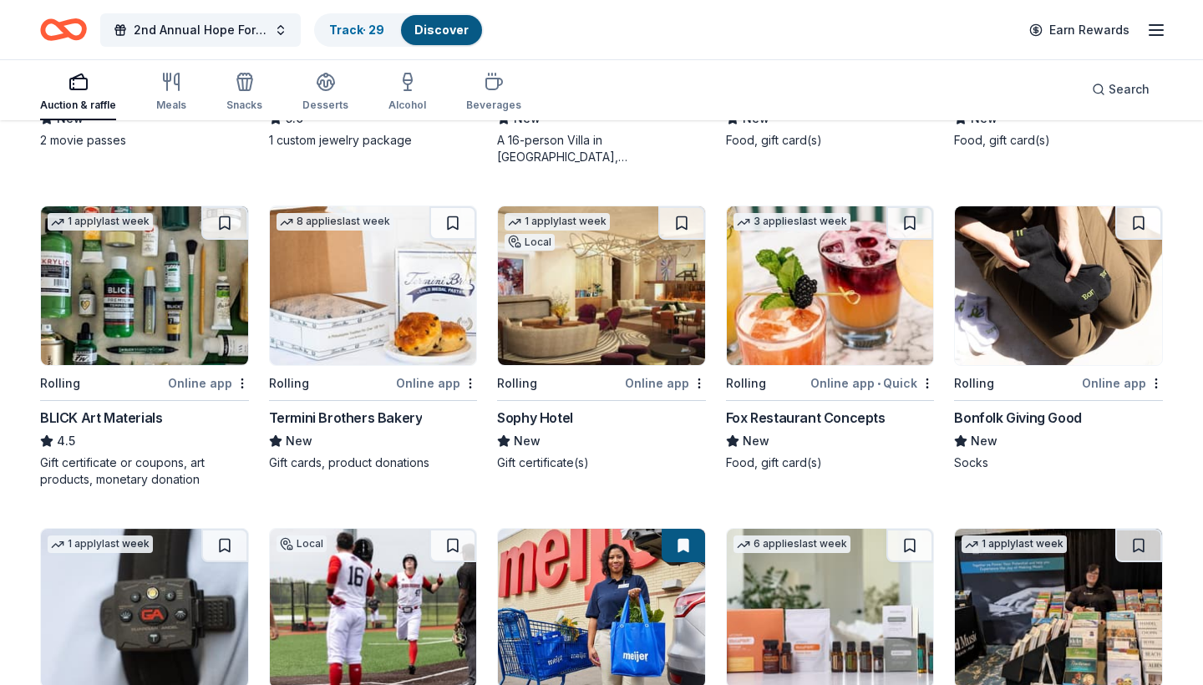
scroll to position [2028, 0]
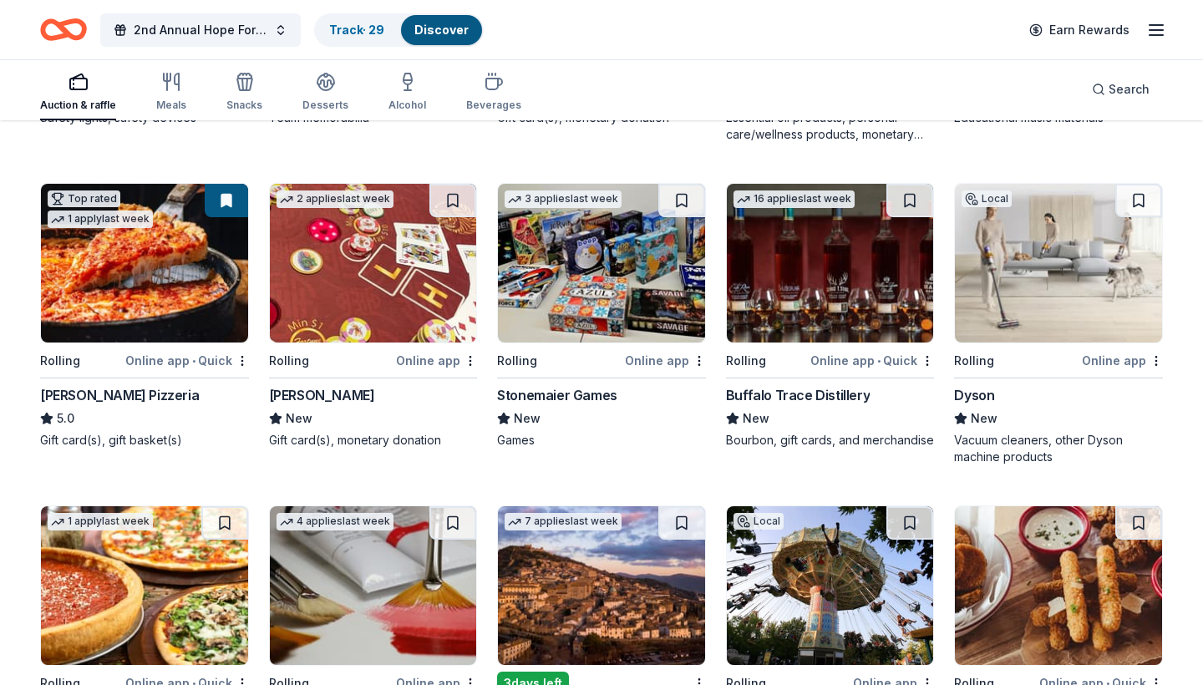
scroll to position [2701, 0]
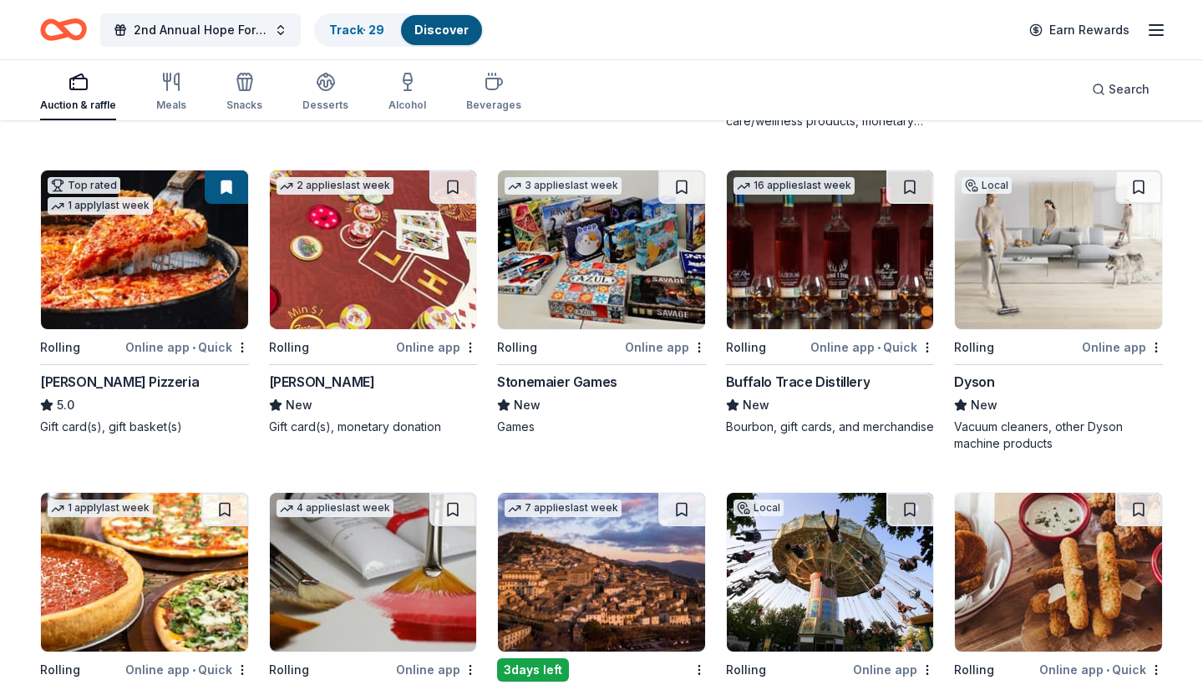
click at [840, 273] on img at bounding box center [830, 249] width 207 height 159
click at [915, 192] on button at bounding box center [909, 186] width 47 height 33
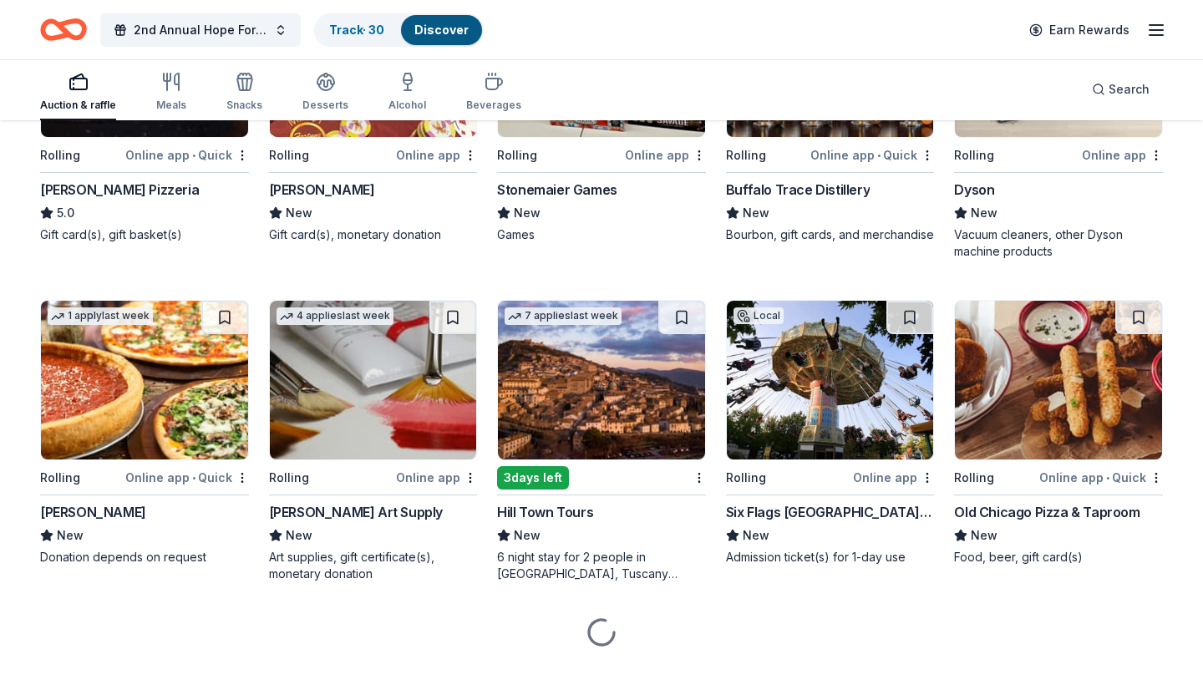
scroll to position [2932, 0]
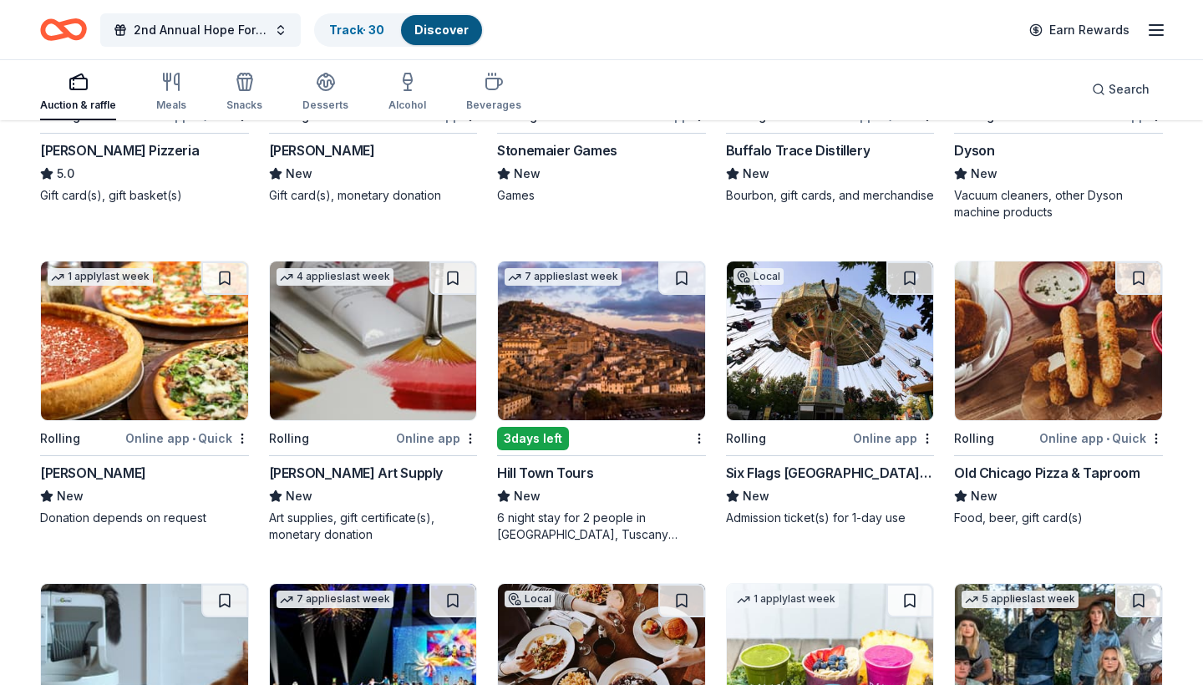
click at [852, 372] on img at bounding box center [830, 340] width 207 height 159
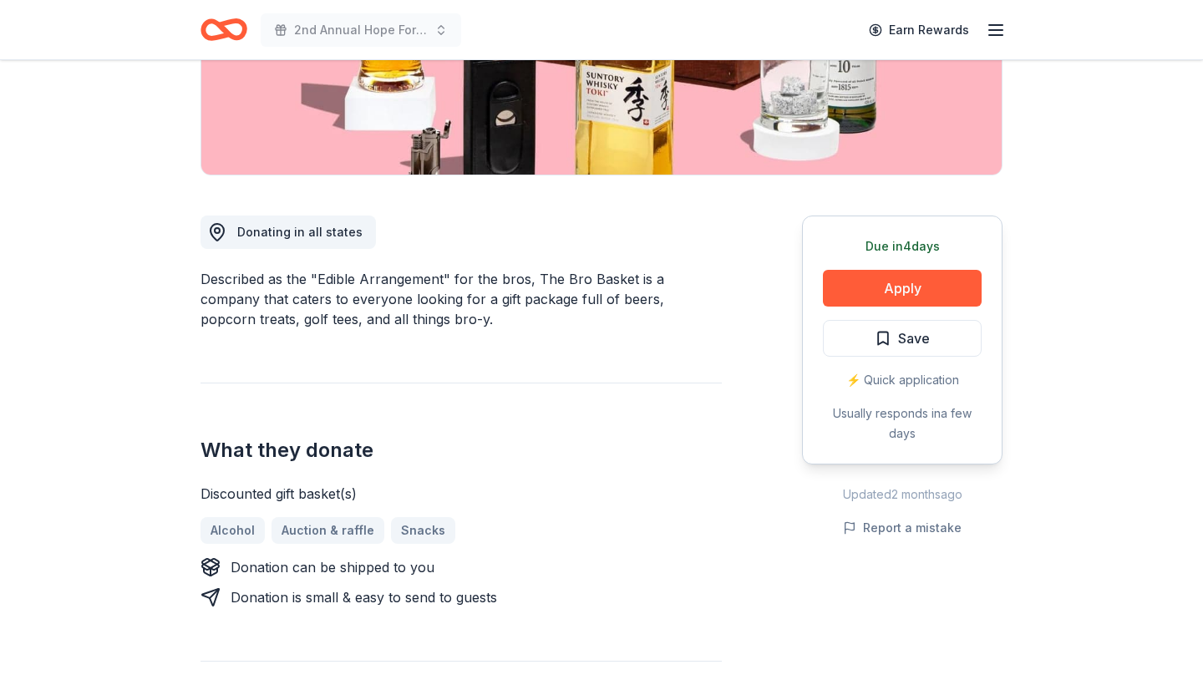
scroll to position [335, 0]
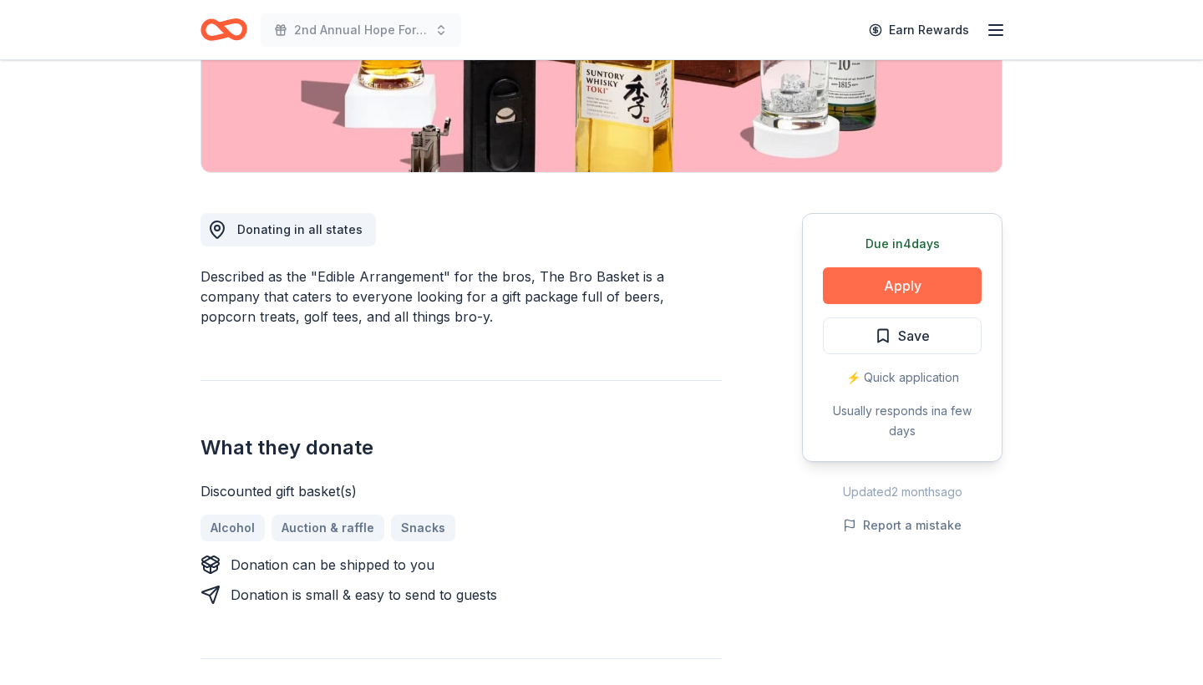
click at [880, 288] on button "Apply" at bounding box center [902, 285] width 159 height 37
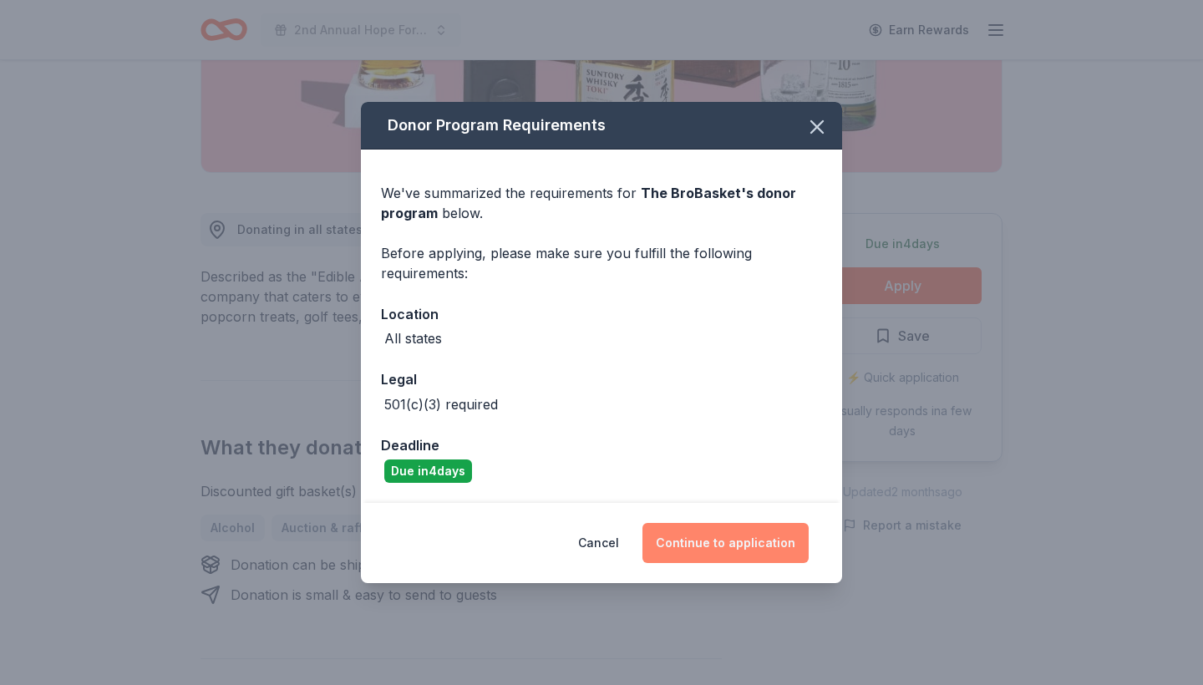
click at [734, 546] on button "Continue to application" at bounding box center [725, 543] width 166 height 40
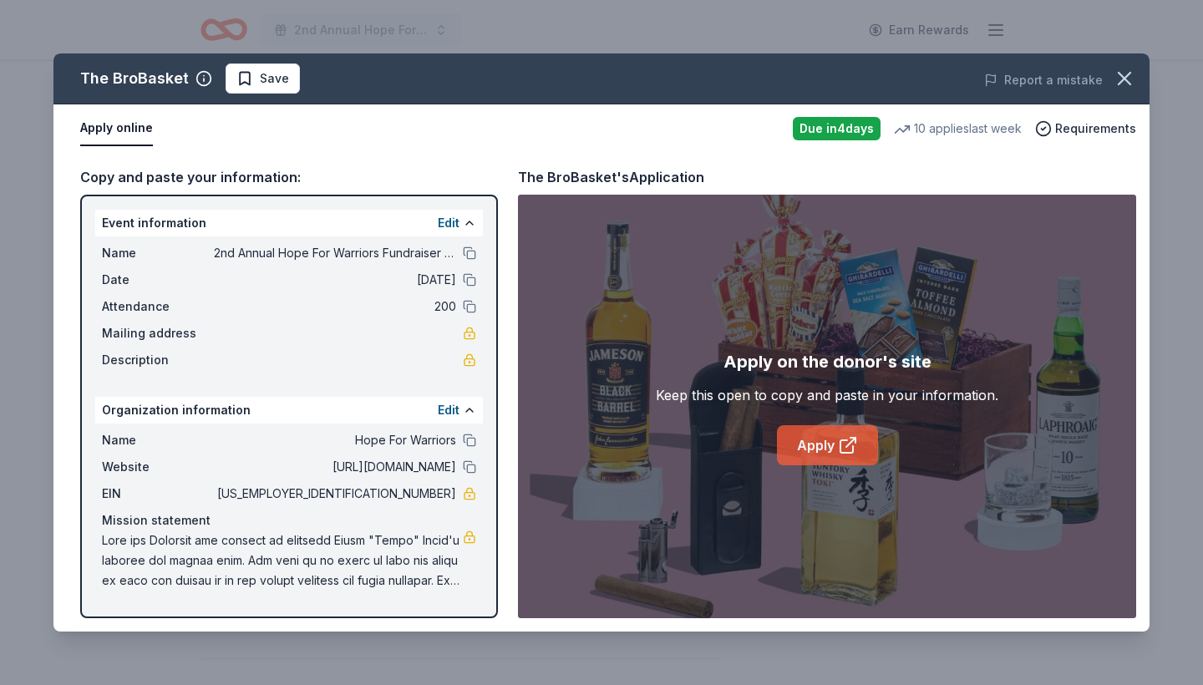
click at [823, 449] on link "Apply" at bounding box center [827, 445] width 101 height 40
click at [1128, 78] on icon "button" at bounding box center [1124, 78] width 23 height 23
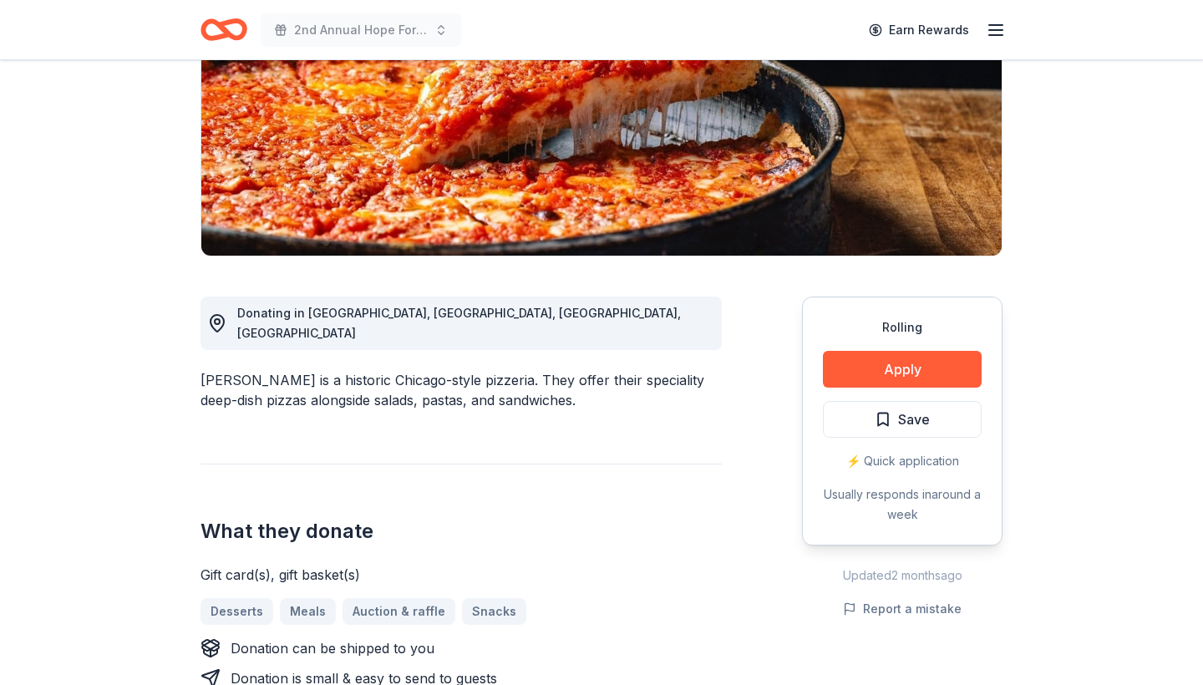
scroll to position [261, 0]
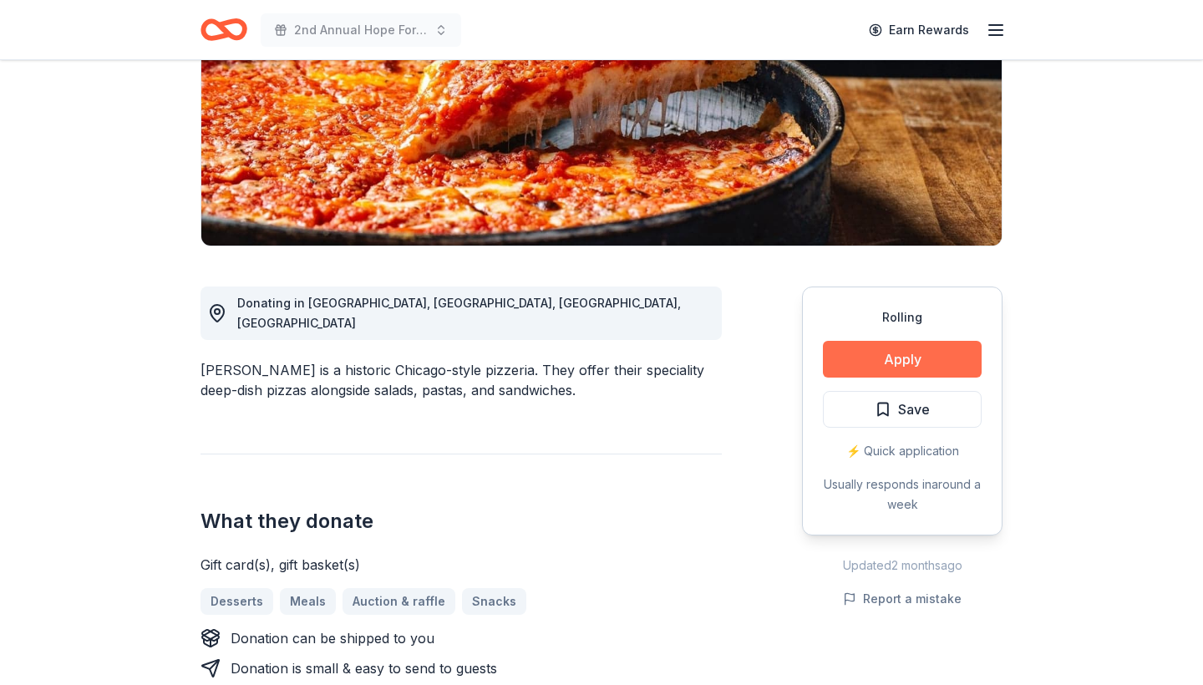
click at [905, 358] on button "Apply" at bounding box center [902, 359] width 159 height 37
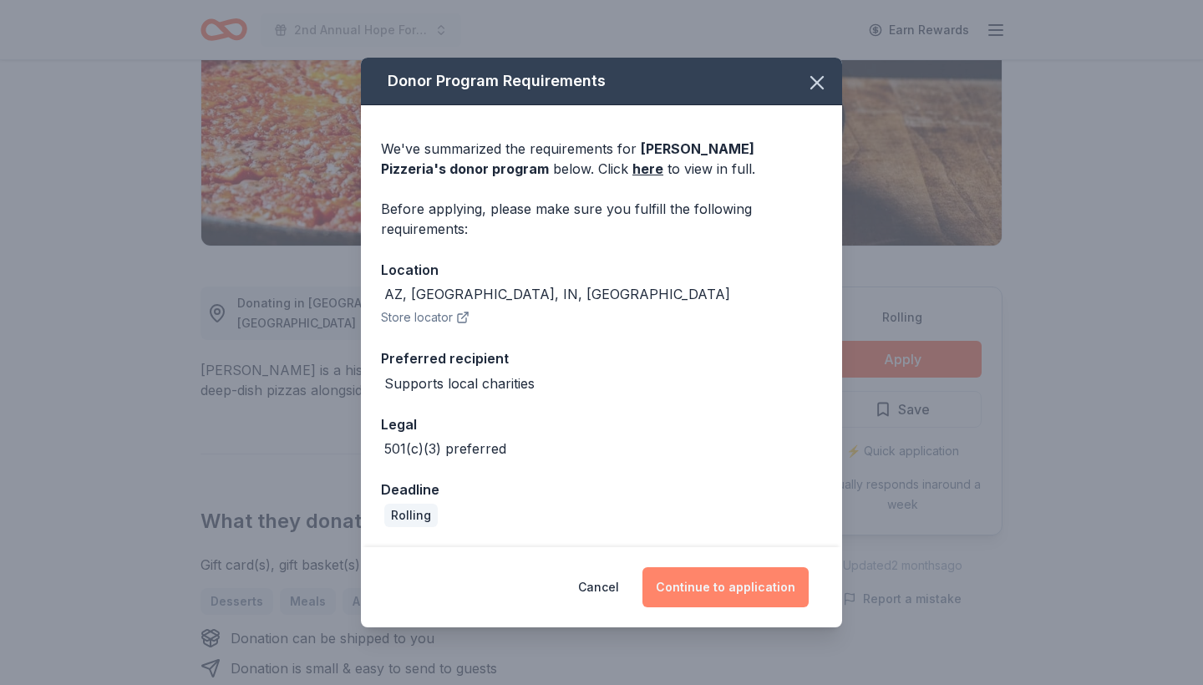
click at [741, 583] on button "Continue to application" at bounding box center [725, 587] width 166 height 40
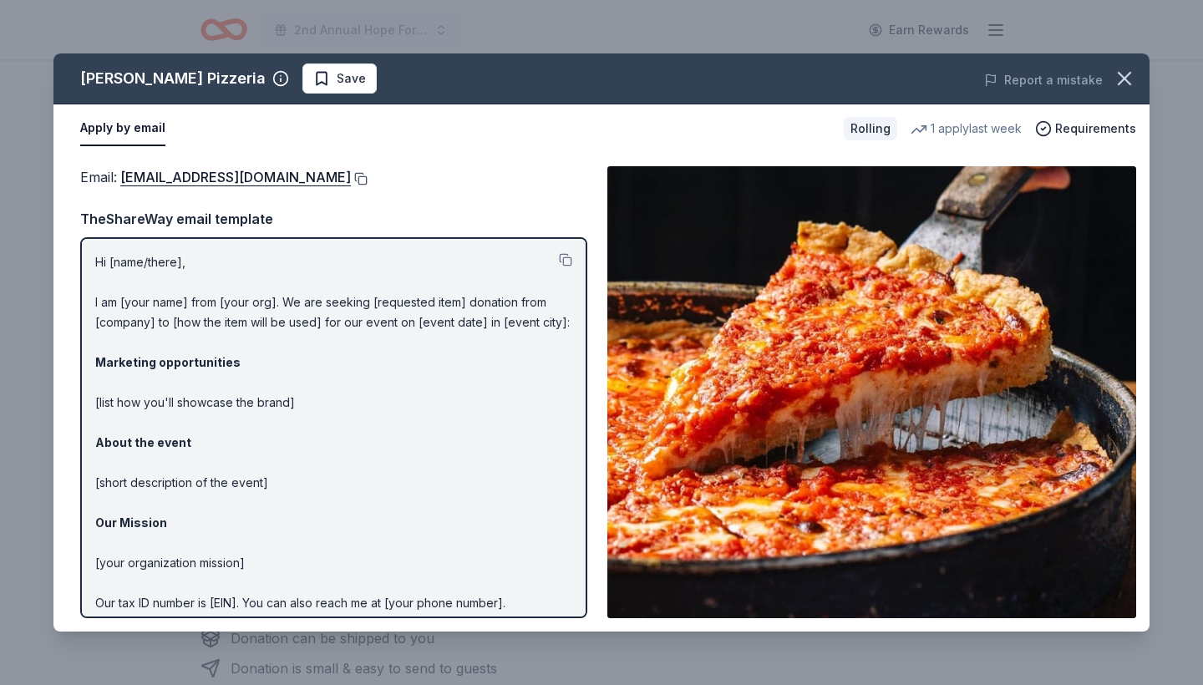
click at [351, 176] on button at bounding box center [359, 178] width 17 height 13
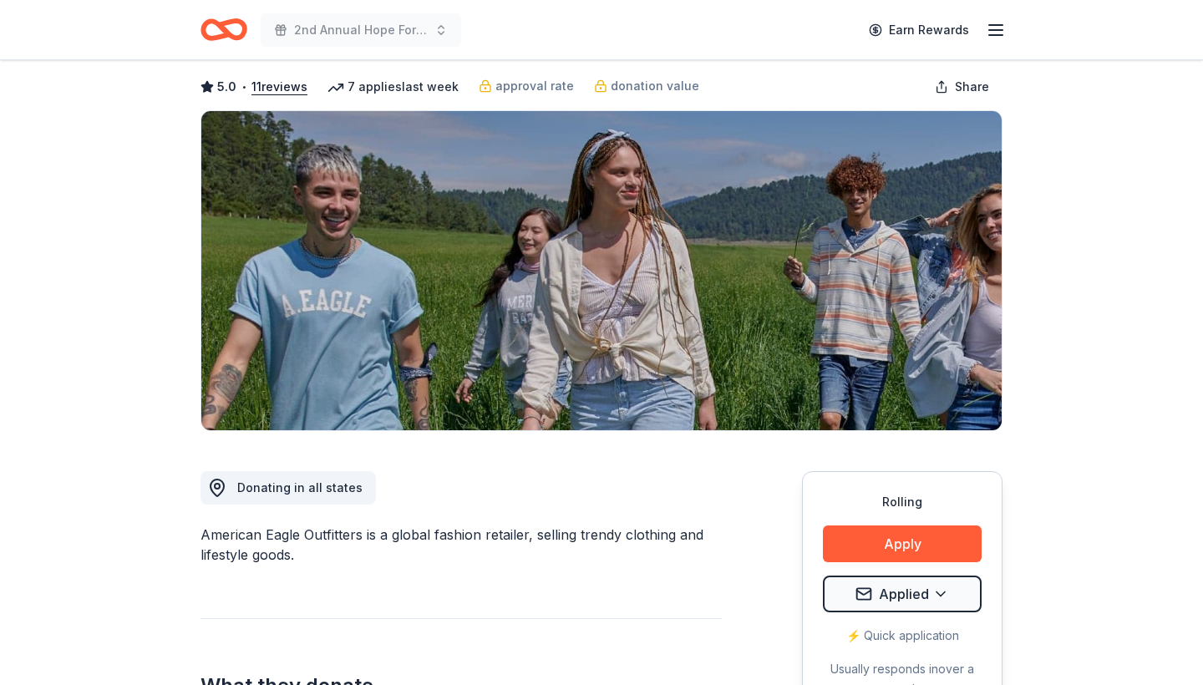
scroll to position [-3, 0]
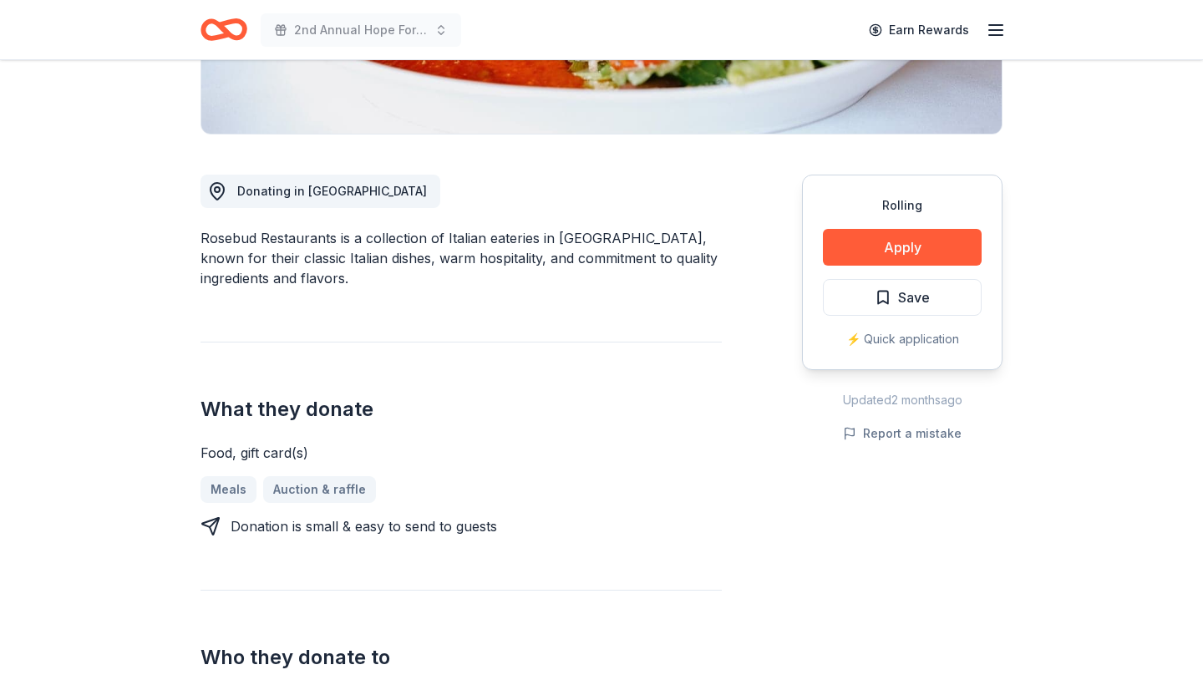
scroll to position [383, 0]
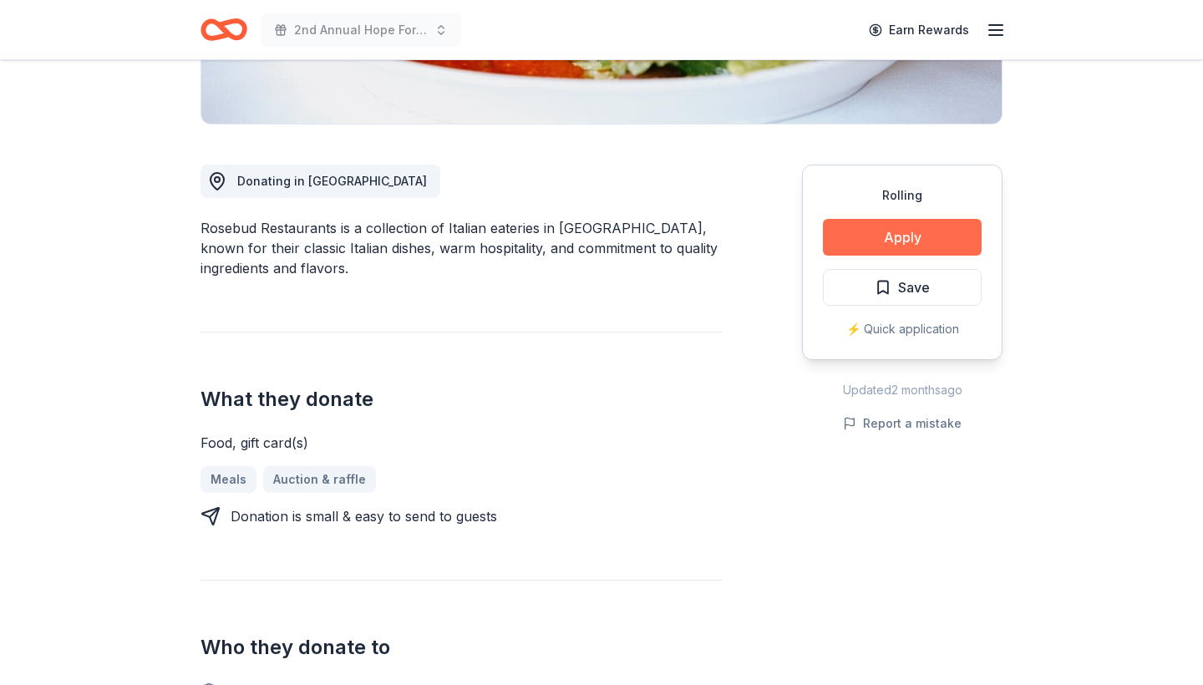
click at [880, 243] on button "Apply" at bounding box center [902, 237] width 159 height 37
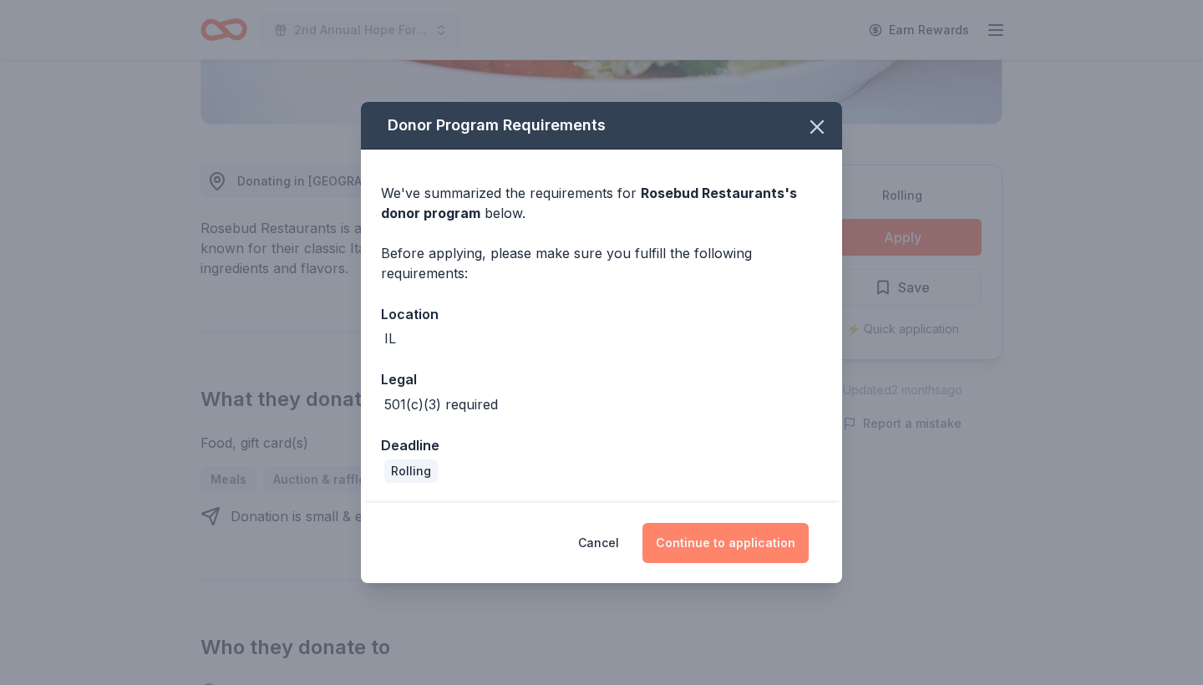
click at [726, 546] on button "Continue to application" at bounding box center [725, 543] width 166 height 40
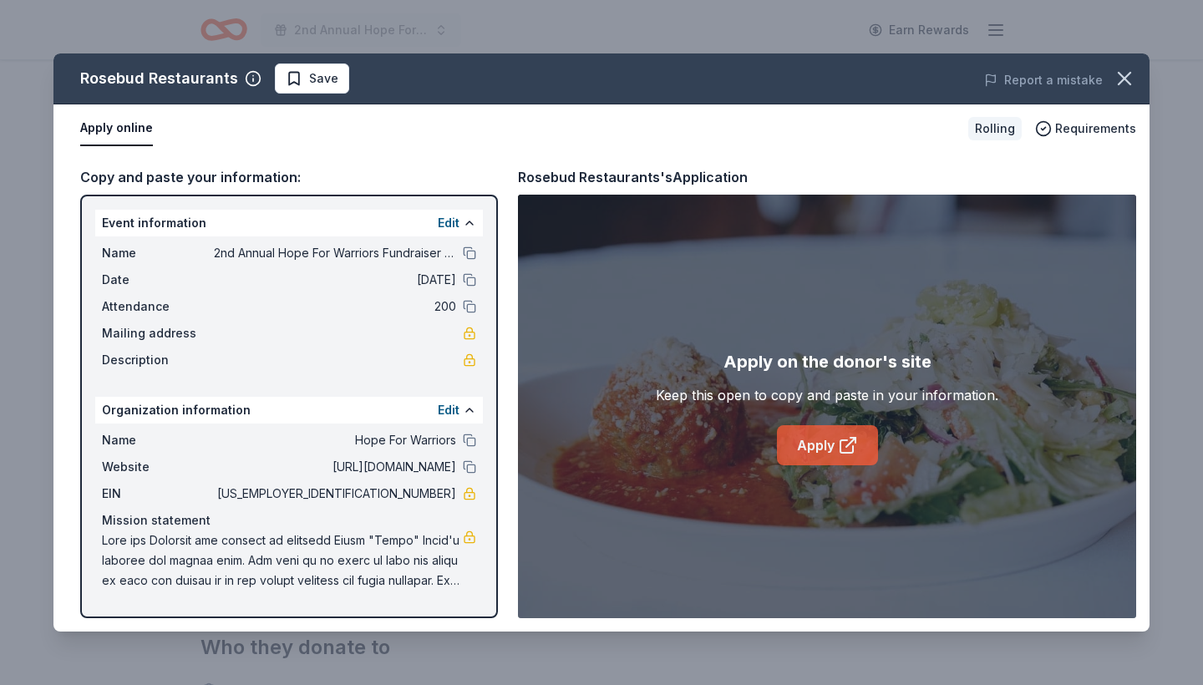
click at [857, 449] on icon at bounding box center [848, 445] width 20 height 20
click at [1133, 77] on icon "button" at bounding box center [1124, 78] width 23 height 23
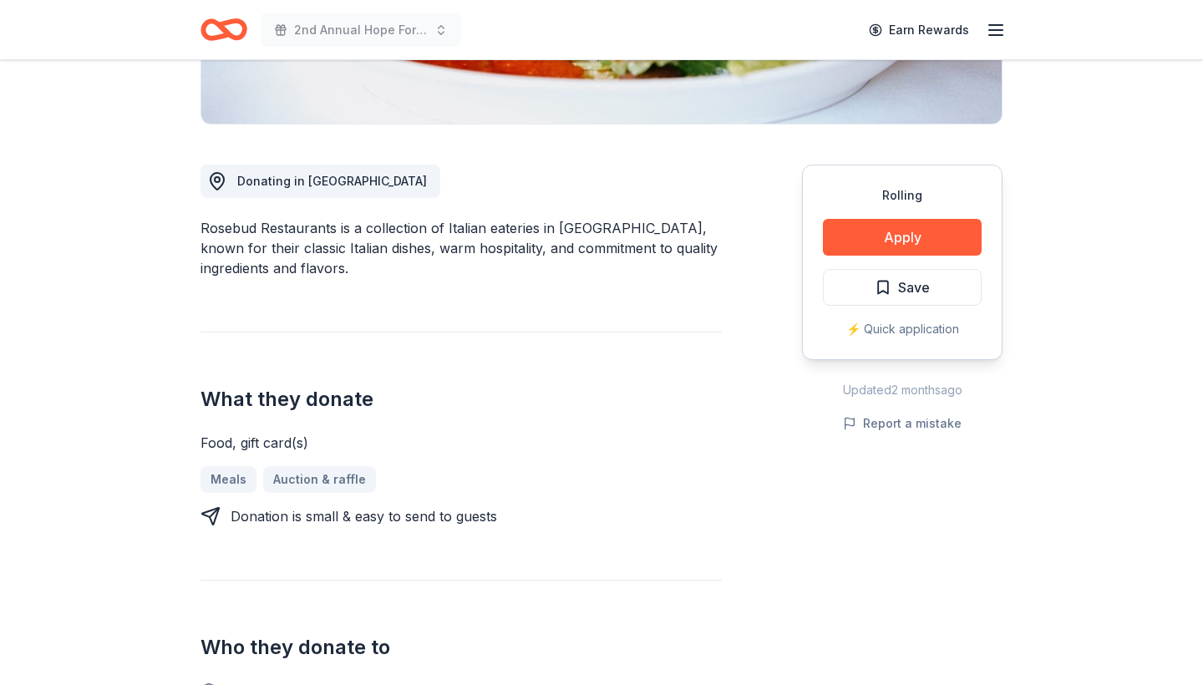
scroll to position [383, 0]
click at [901, 286] on span "Save" at bounding box center [914, 288] width 32 height 22
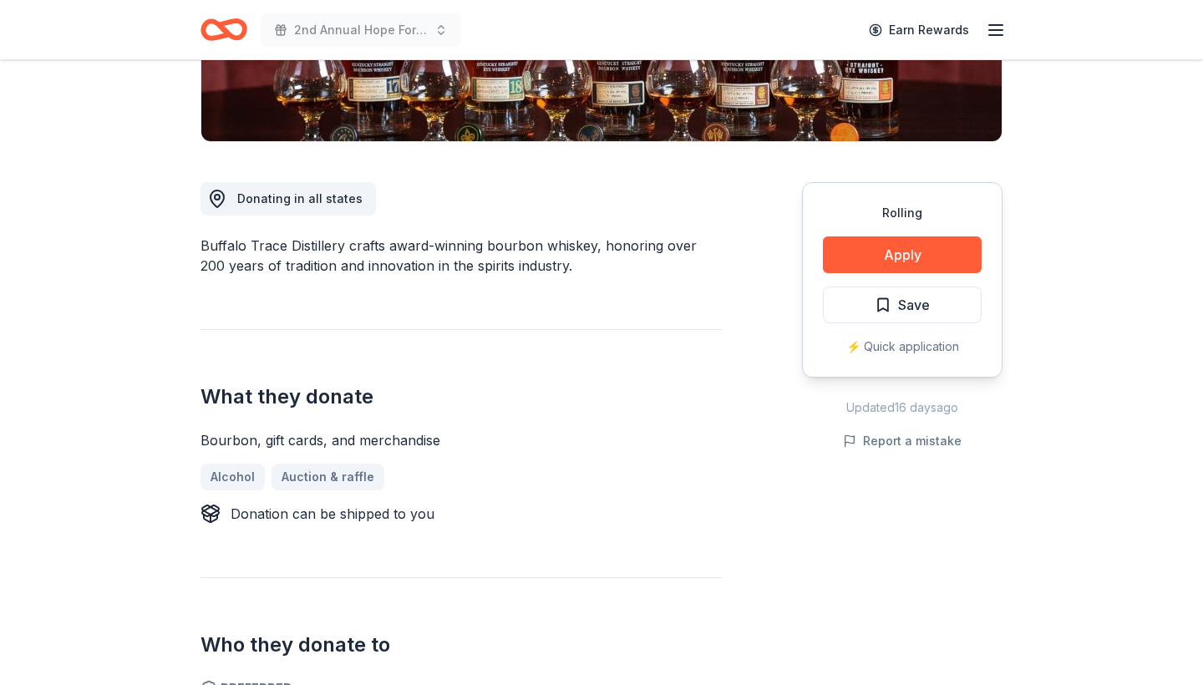
scroll to position [348, 0]
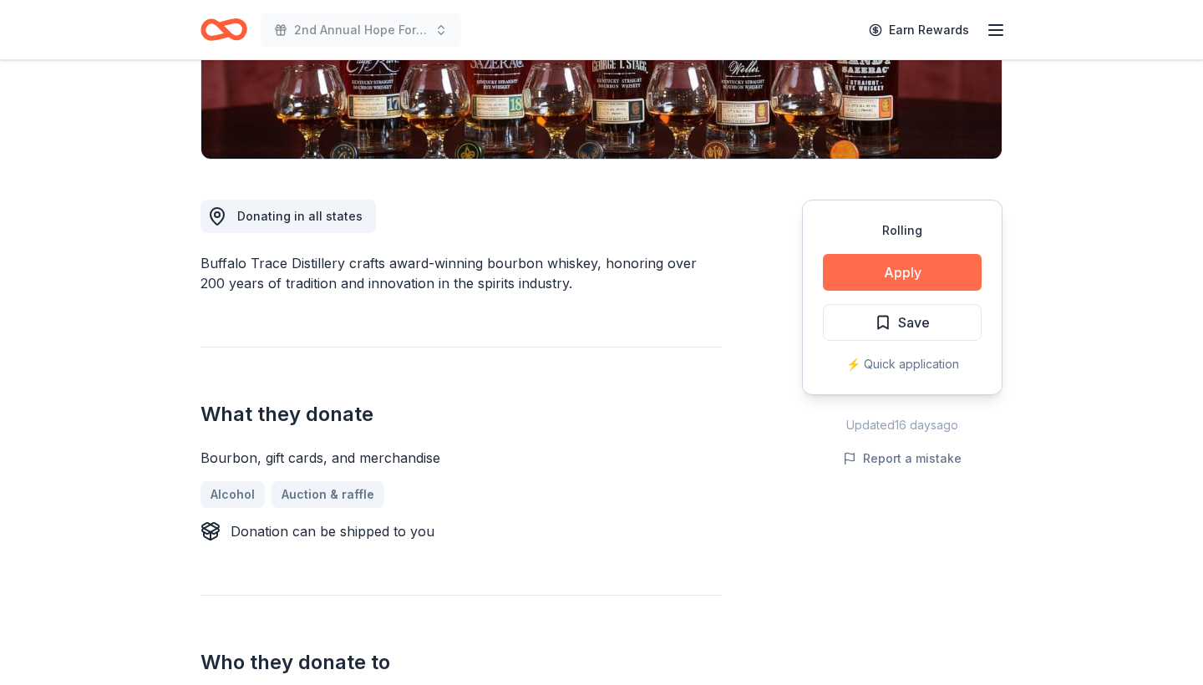
click at [916, 273] on button "Apply" at bounding box center [902, 272] width 159 height 37
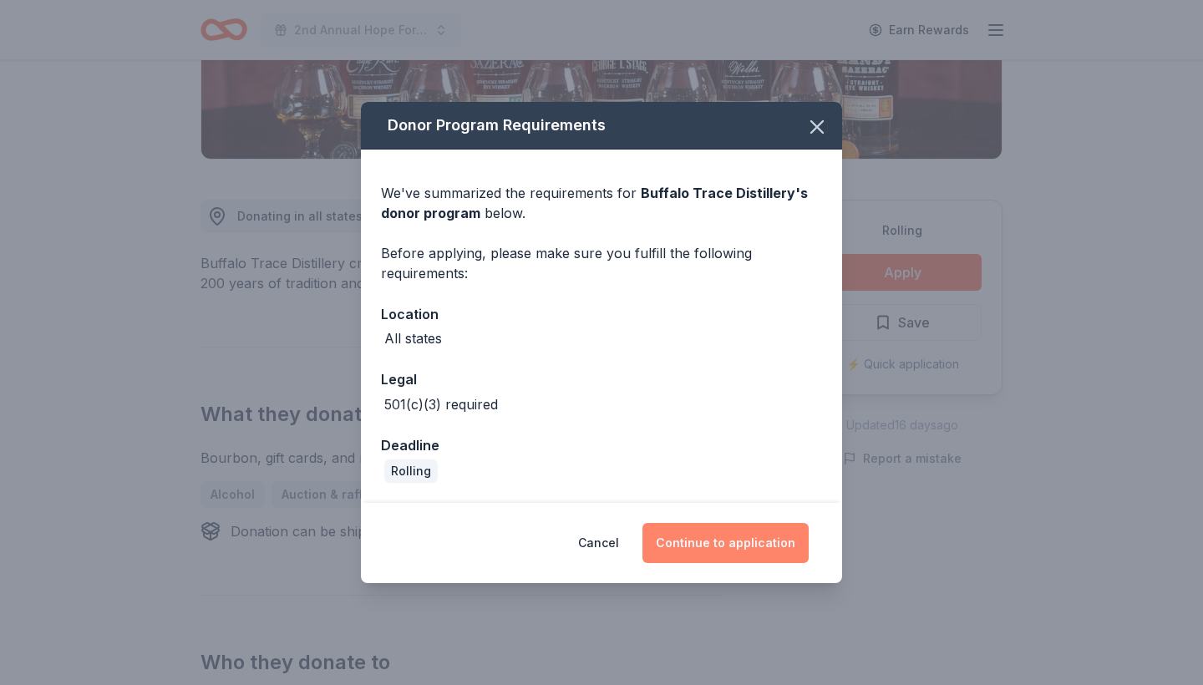
click at [700, 529] on button "Continue to application" at bounding box center [725, 543] width 166 height 40
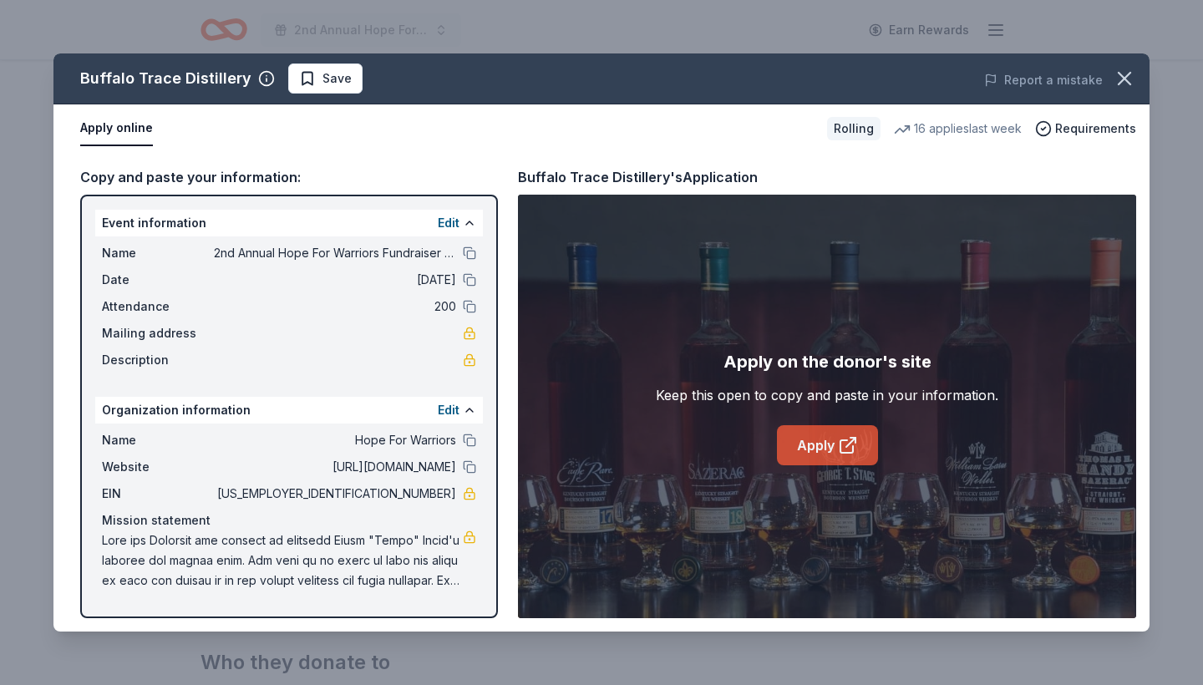
click at [820, 449] on link "Apply" at bounding box center [827, 445] width 101 height 40
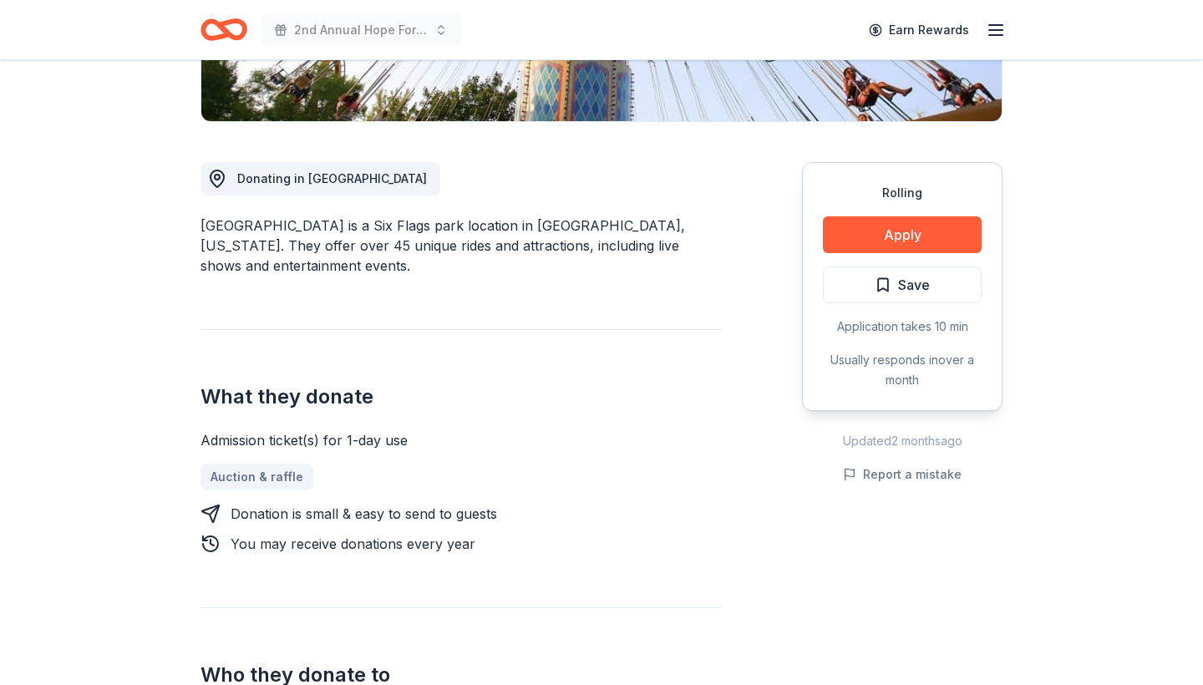
scroll to position [436, 0]
